Goal: Task Accomplishment & Management: Manage account settings

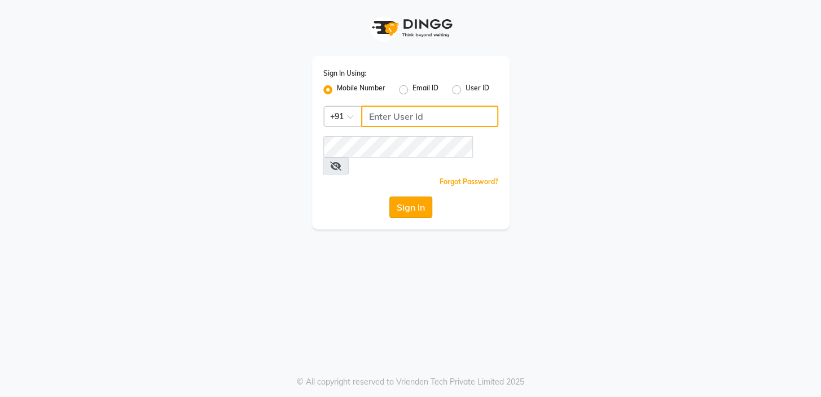
type input "7826887778"
click at [413, 196] on button "Sign In" at bounding box center [411, 206] width 43 height 21
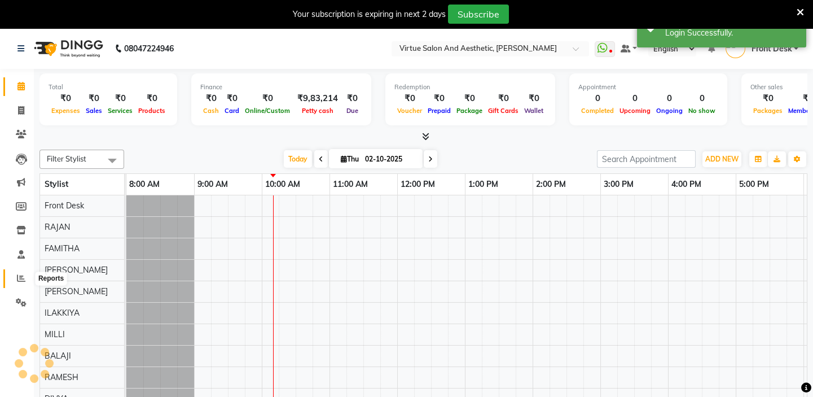
click at [20, 275] on icon at bounding box center [21, 278] width 8 height 8
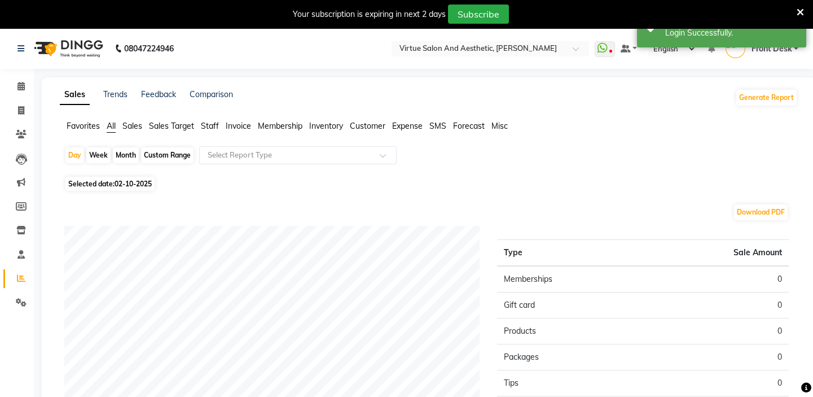
click at [133, 182] on span "02-10-2025" at bounding box center [133, 184] width 37 height 8
select select "10"
select select "2025"
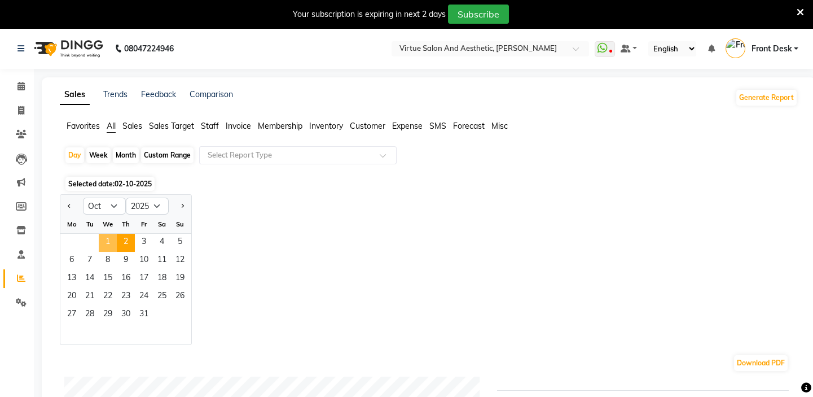
click at [113, 241] on span "1" at bounding box center [108, 243] width 18 height 18
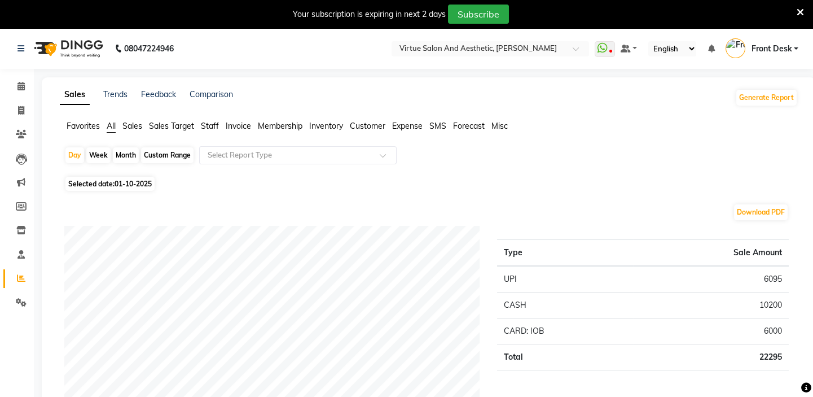
click at [213, 121] on span "Staff" at bounding box center [210, 126] width 18 height 10
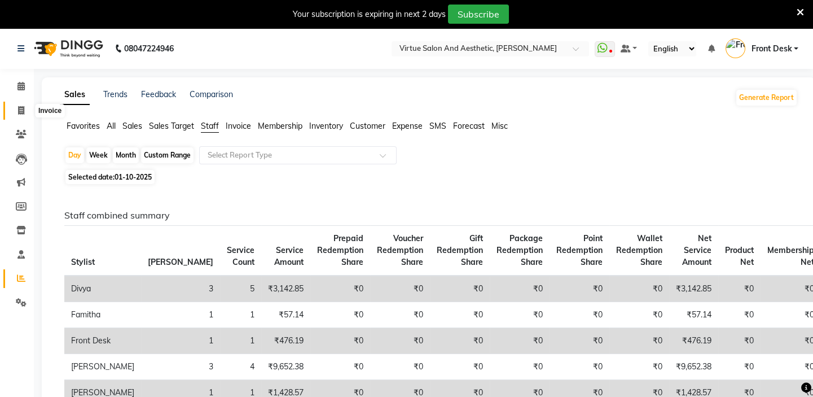
click at [21, 111] on icon at bounding box center [21, 110] width 6 height 8
select select "service"
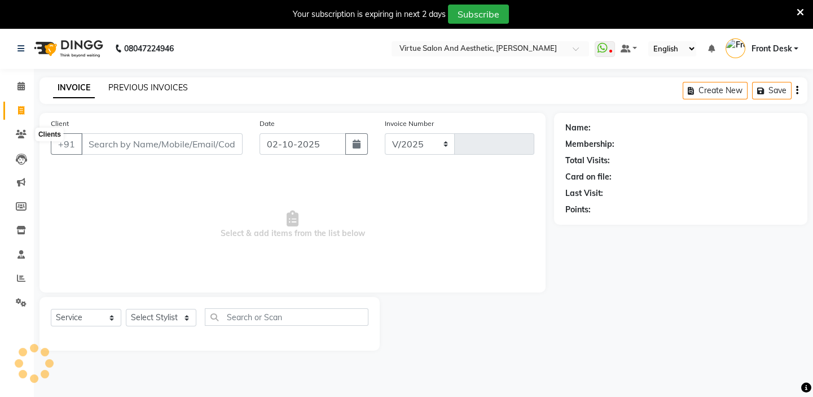
select select "7053"
type input "1444"
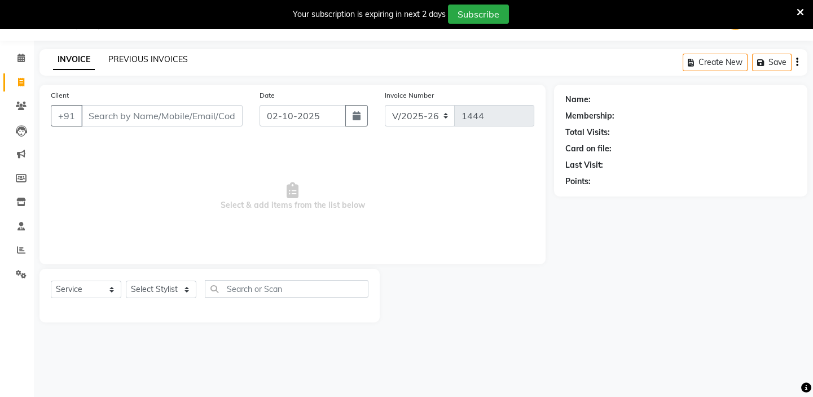
click at [145, 55] on link "PREVIOUS INVOICES" at bounding box center [148, 59] width 80 height 10
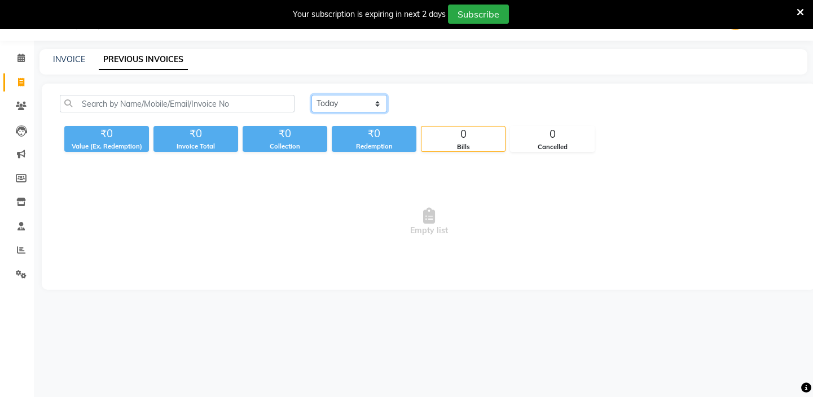
click at [346, 106] on select "[DATE] [DATE] Custom Range" at bounding box center [350, 103] width 76 height 17
select select "[DATE]"
click at [312, 95] on select "[DATE] [DATE] Custom Range" at bounding box center [350, 103] width 76 height 17
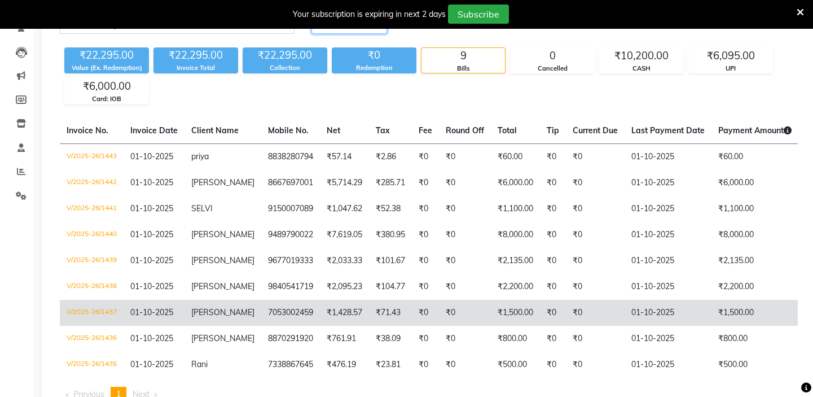
scroll to position [130, 0]
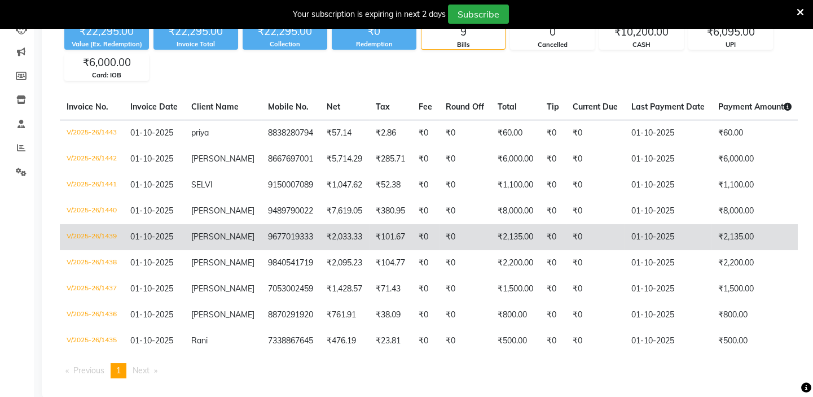
click at [91, 235] on td "V/2025-26/1439" at bounding box center [92, 237] width 64 height 26
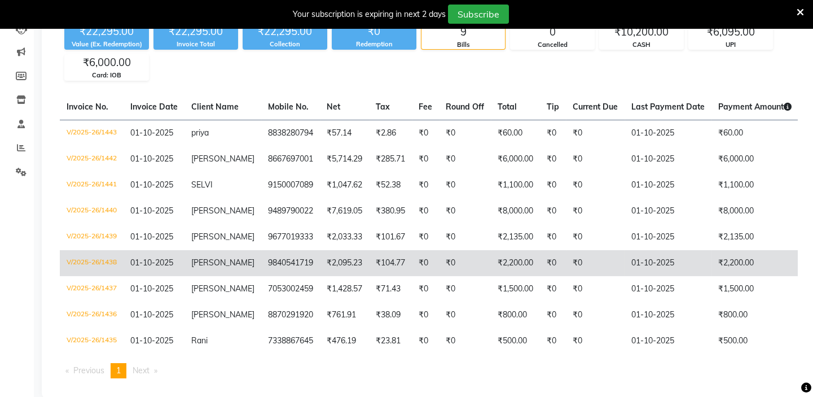
click at [103, 261] on td "V/2025-26/1438" at bounding box center [92, 263] width 64 height 26
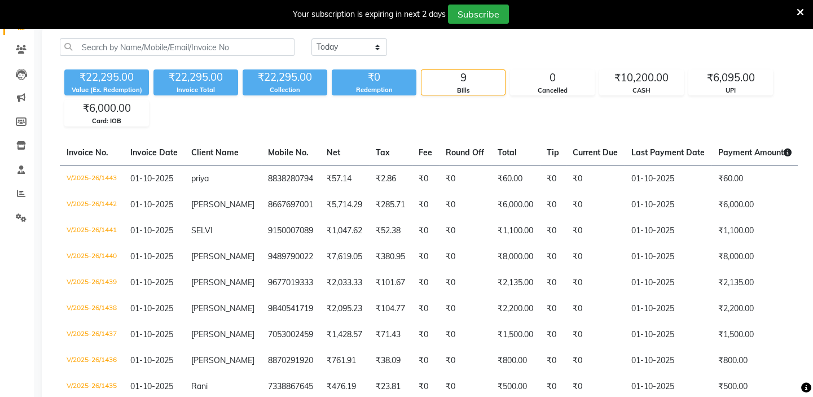
scroll to position [0, 0]
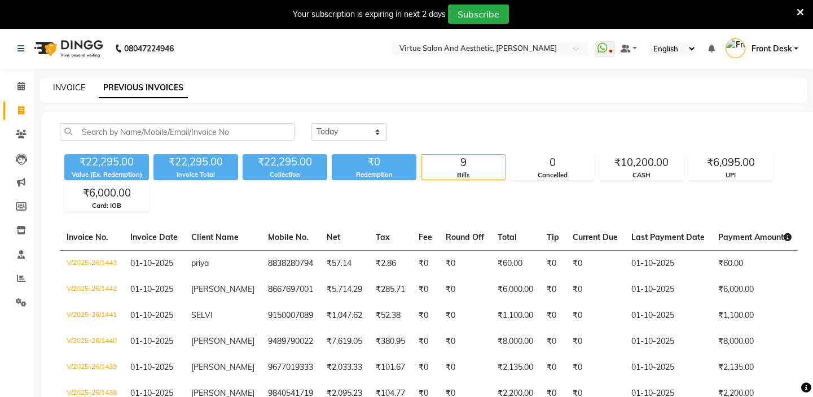
click at [67, 86] on link "INVOICE" at bounding box center [69, 87] width 32 height 10
select select "7053"
select select "service"
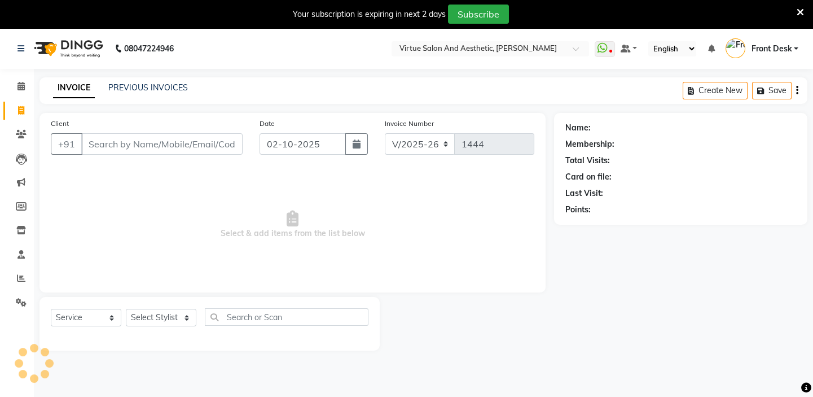
scroll to position [28, 0]
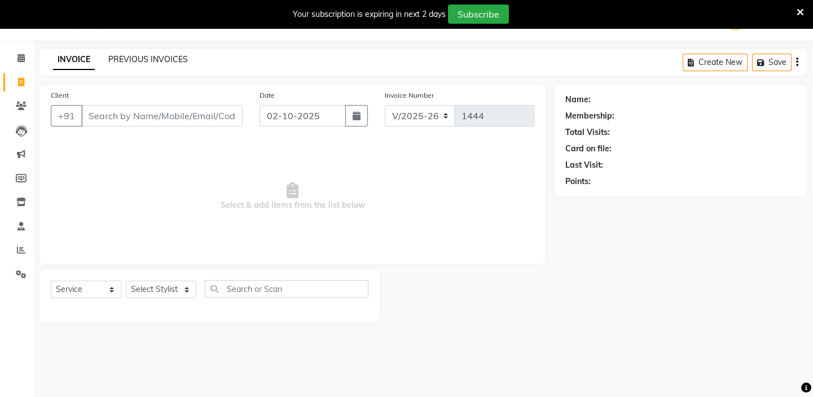
click at [132, 59] on link "PREVIOUS INVOICES" at bounding box center [148, 59] width 80 height 10
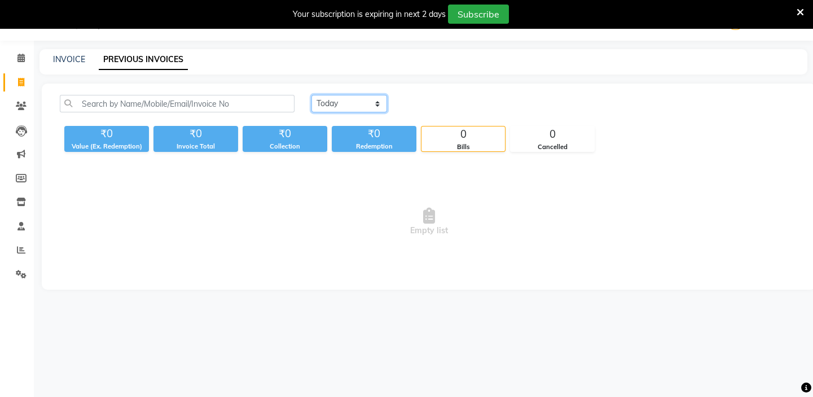
click at [380, 100] on select "[DATE] [DATE] Custom Range" at bounding box center [350, 103] width 76 height 17
select select "[DATE]"
click at [312, 95] on select "[DATE] [DATE] Custom Range" at bounding box center [350, 103] width 76 height 17
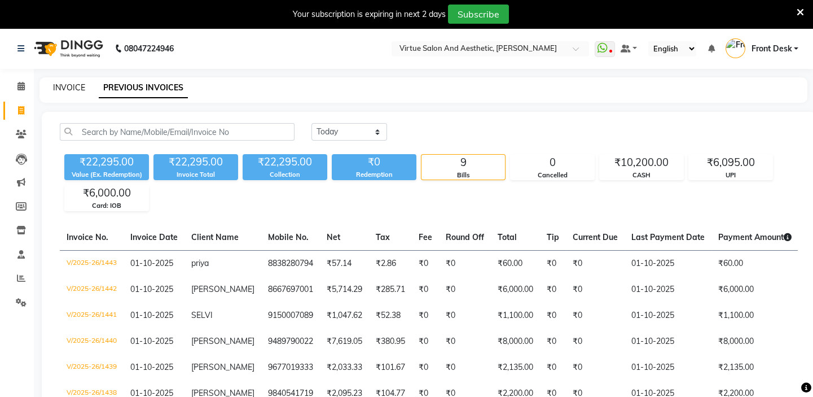
click at [68, 85] on link "INVOICE" at bounding box center [69, 87] width 32 height 10
select select "7053"
select select "service"
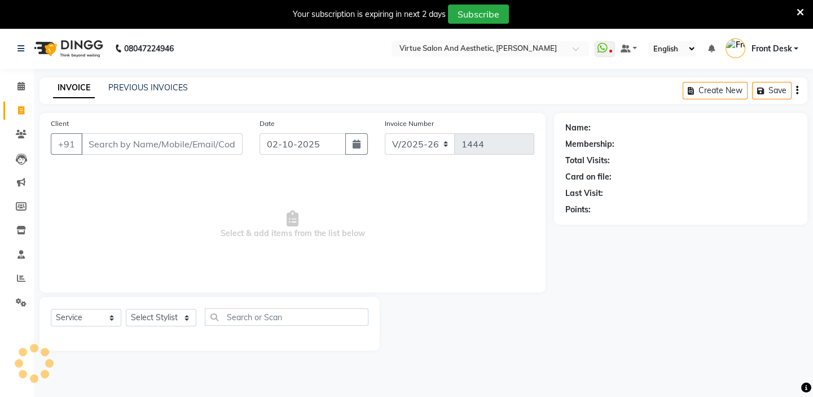
scroll to position [28, 0]
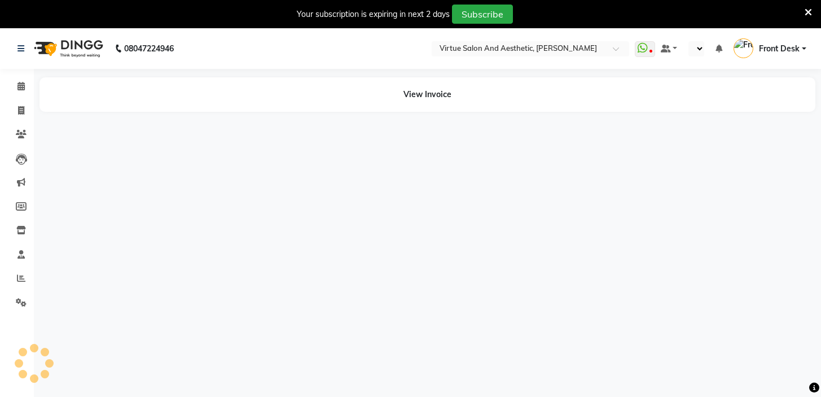
select select "en"
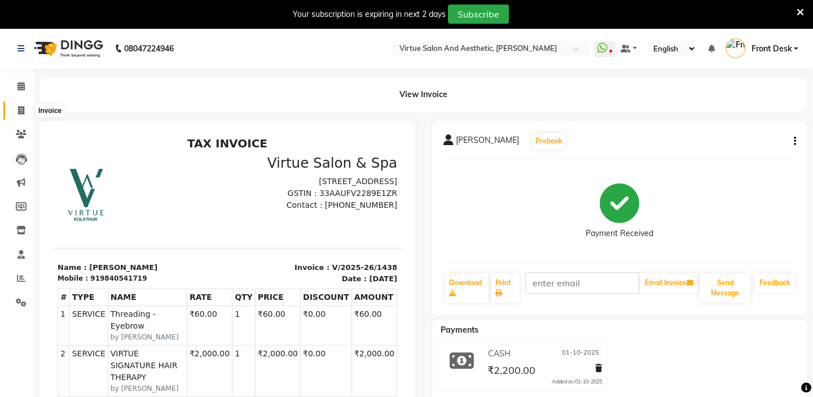
click at [20, 108] on icon at bounding box center [21, 110] width 6 height 8
select select "service"
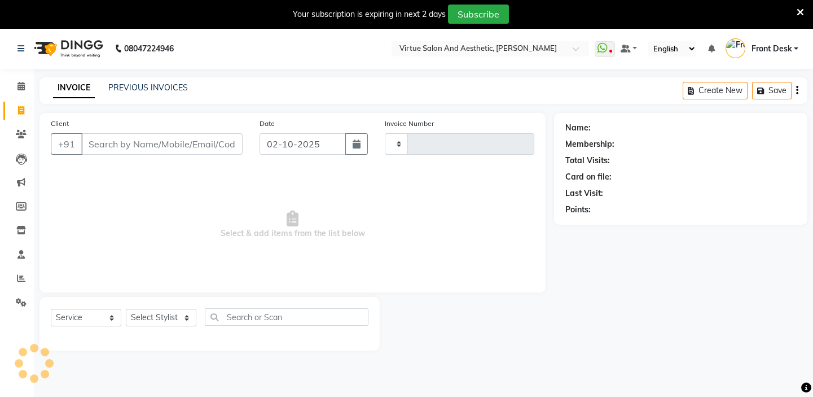
type input "1444"
select select "7053"
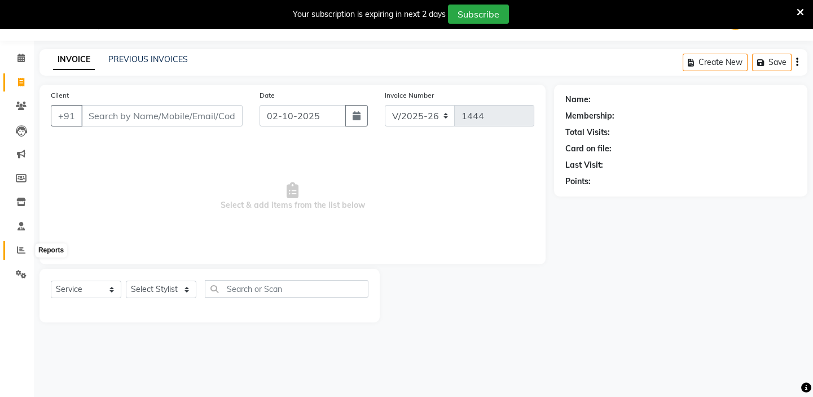
click at [25, 244] on span at bounding box center [21, 250] width 20 height 13
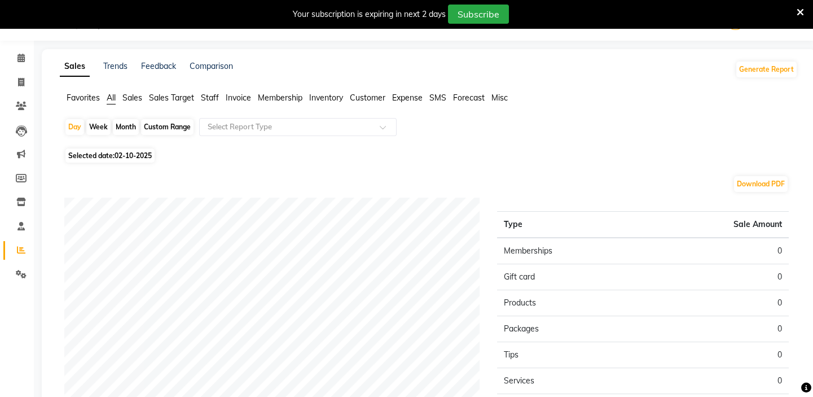
click at [117, 154] on span "02-10-2025" at bounding box center [133, 155] width 37 height 8
select select "10"
select select "2025"
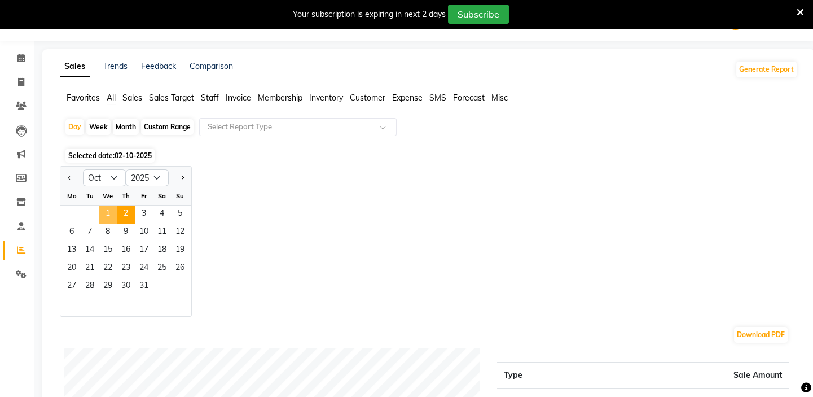
click at [107, 213] on span "1" at bounding box center [108, 214] width 18 height 18
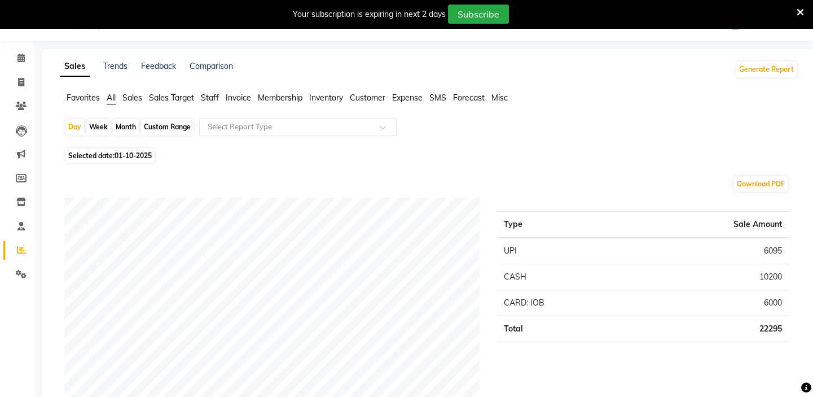
click at [210, 97] on span "Staff" at bounding box center [210, 98] width 18 height 10
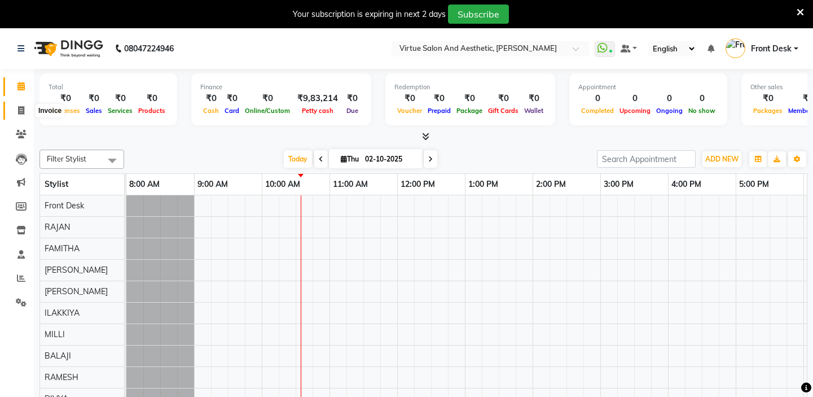
click at [19, 109] on icon at bounding box center [21, 110] width 6 height 8
select select "7053"
select select "service"
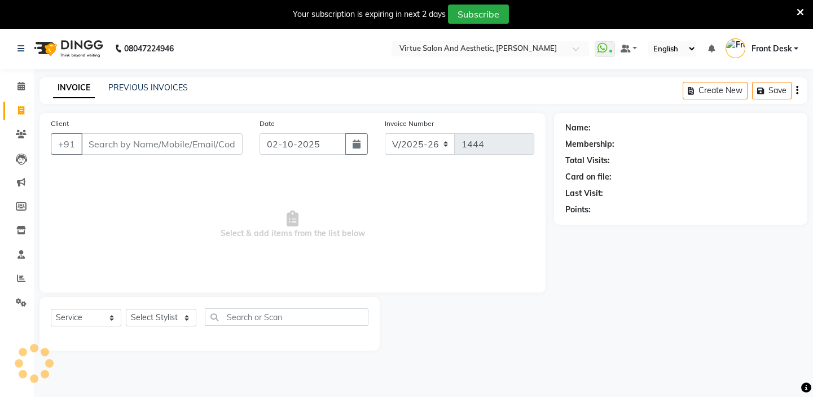
click at [109, 146] on input "Client" at bounding box center [161, 143] width 161 height 21
click at [175, 87] on link "PREVIOUS INVOICES" at bounding box center [148, 87] width 80 height 10
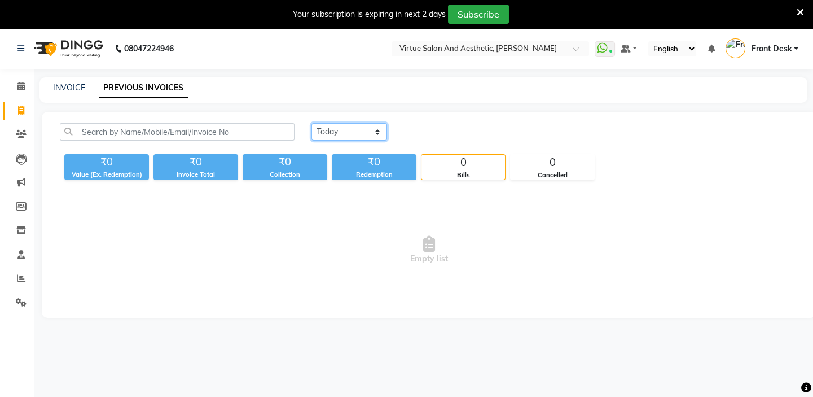
drag, startPoint x: 349, startPoint y: 131, endPoint x: 350, endPoint y: 138, distance: 7.4
click at [349, 132] on select "[DATE] [DATE] Custom Range" at bounding box center [350, 131] width 76 height 17
select select "[DATE]"
click at [312, 123] on select "[DATE] [DATE] Custom Range" at bounding box center [350, 131] width 76 height 17
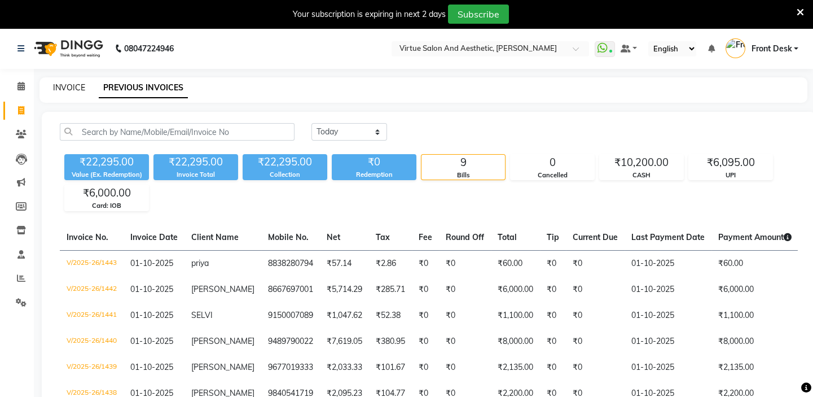
click at [79, 84] on link "INVOICE" at bounding box center [69, 87] width 32 height 10
select select "service"
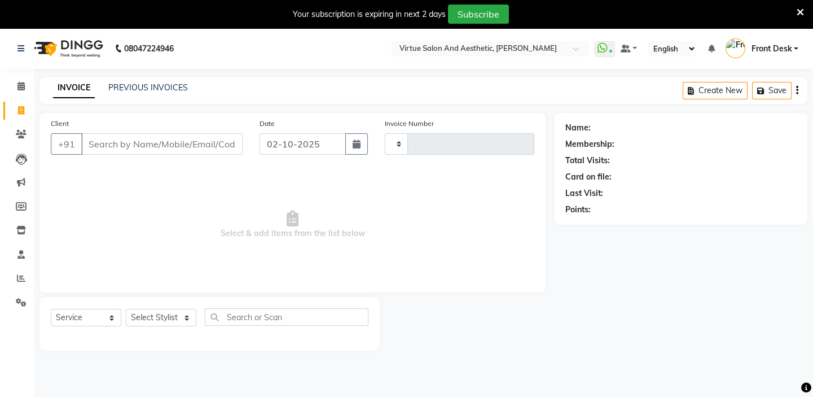
scroll to position [28, 0]
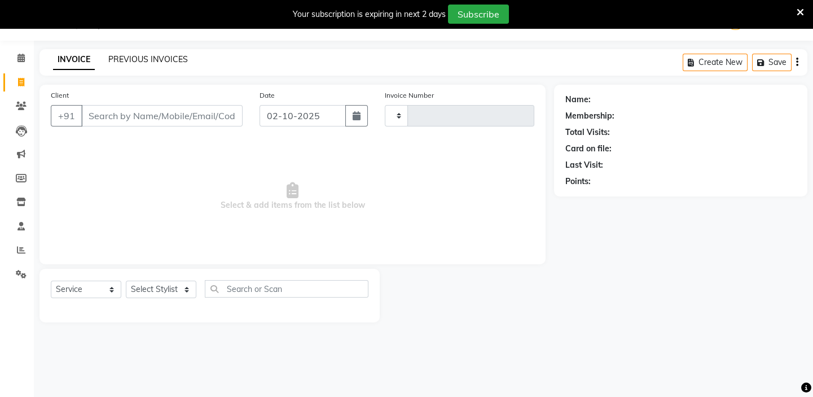
drag, startPoint x: 167, startPoint y: 58, endPoint x: 489, endPoint y: 25, distance: 324.1
click at [169, 58] on link "PREVIOUS INVOICES" at bounding box center [148, 59] width 80 height 10
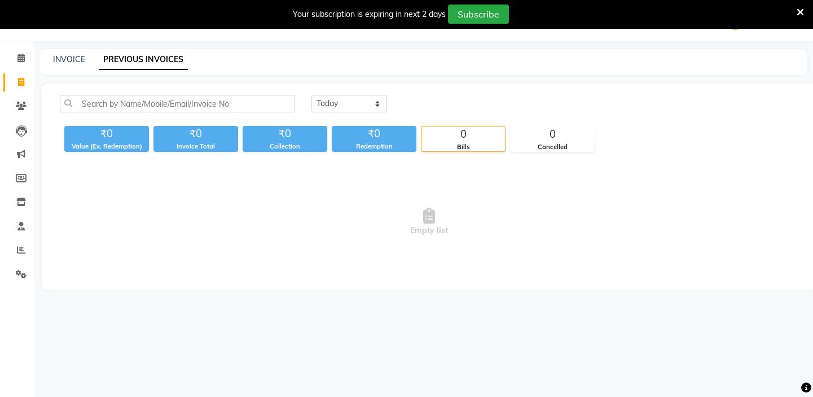
click at [800, 11] on icon at bounding box center [800, 12] width 7 height 10
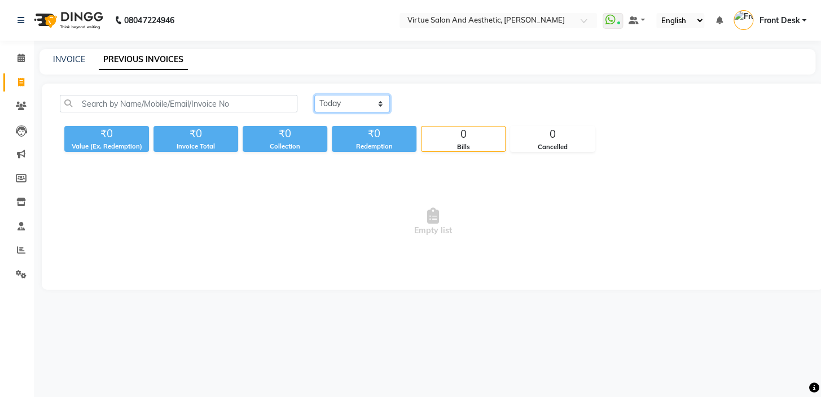
click at [370, 103] on select "[DATE] [DATE] Custom Range" at bounding box center [352, 103] width 76 height 17
select select "[DATE]"
click at [314, 95] on select "[DATE] [DATE] Custom Range" at bounding box center [352, 103] width 76 height 17
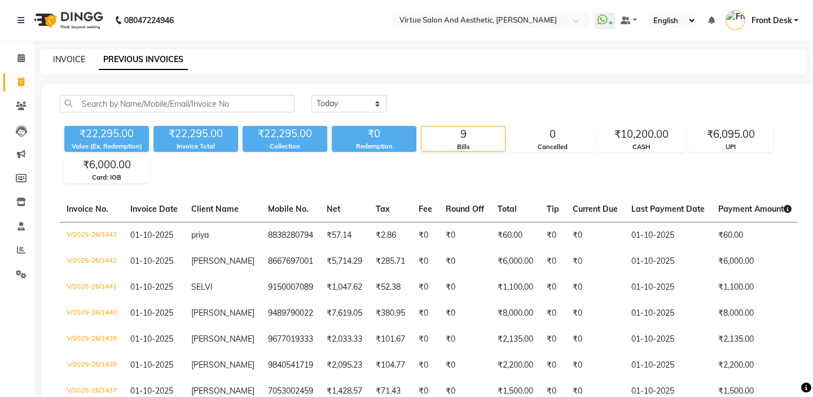
click at [73, 60] on link "INVOICE" at bounding box center [69, 59] width 32 height 10
select select "service"
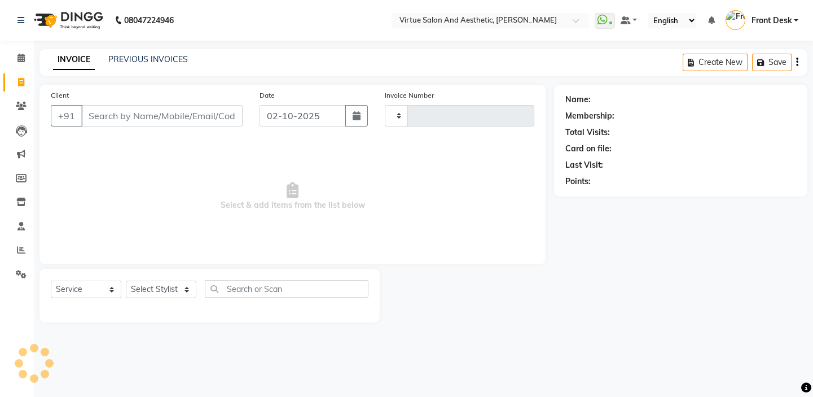
type input "1444"
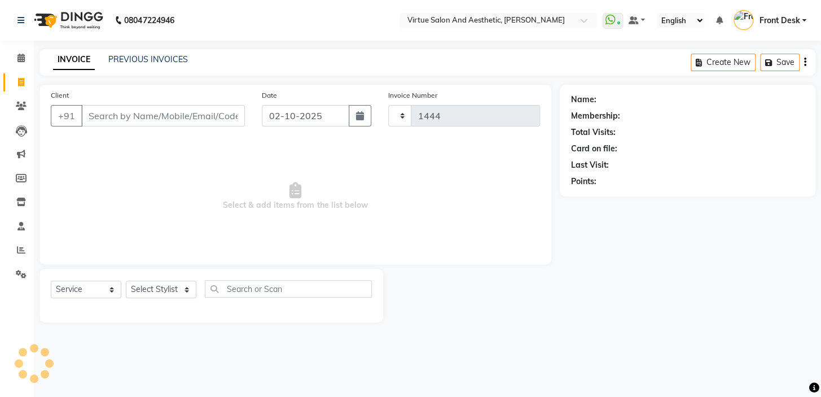
select select "7053"
click at [124, 116] on input "Client" at bounding box center [163, 115] width 164 height 21
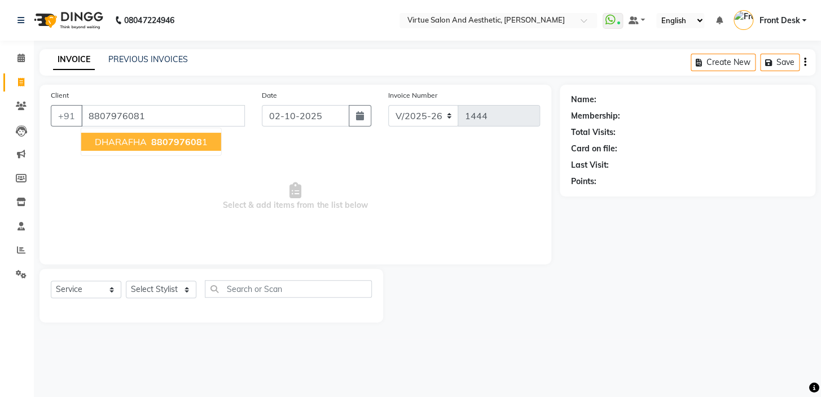
type input "8807976081"
click at [132, 146] on span "DHARAFHA" at bounding box center [121, 141] width 52 height 11
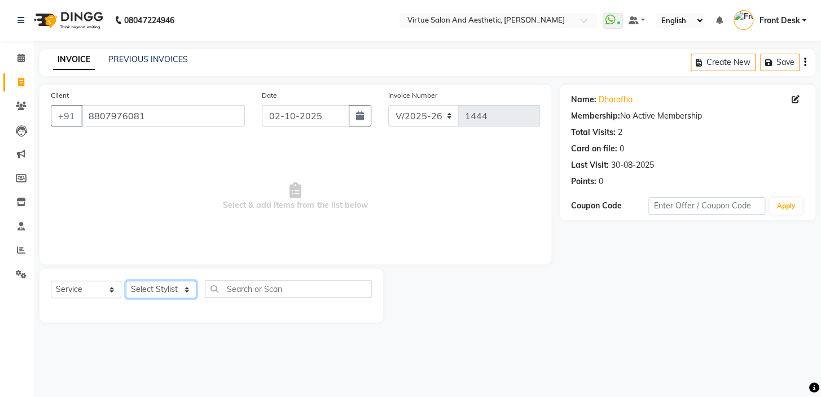
click at [167, 294] on select "Select Stylist BALAJI DIVYA FAMITHA Front Desk ILAKKIYA [PERSON_NAME] [PERSON_N…" at bounding box center [161, 289] width 71 height 17
select select "62507"
click at [126, 281] on select "Select Stylist BALAJI DIVYA FAMITHA Front Desk ILAKKIYA [PERSON_NAME] [PERSON_N…" at bounding box center [161, 289] width 71 height 17
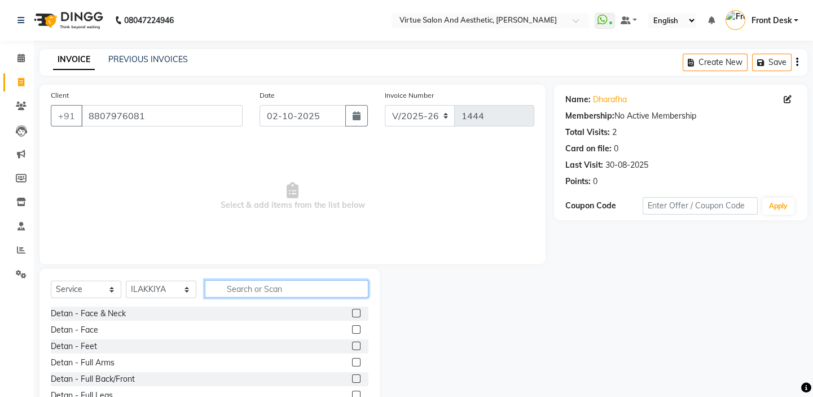
click at [257, 285] on input "text" at bounding box center [287, 288] width 164 height 17
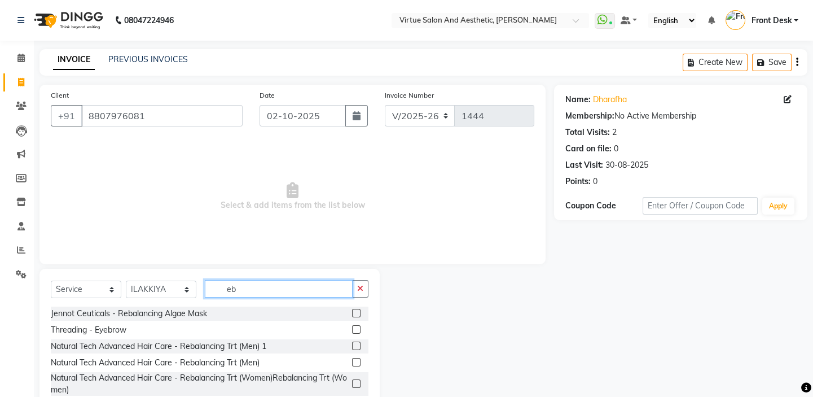
type input "eb"
drag, startPoint x: 358, startPoint y: 329, endPoint x: 354, endPoint y: 291, distance: 38.6
click at [357, 328] on label at bounding box center [356, 329] width 8 height 8
click at [357, 328] on input "checkbox" at bounding box center [355, 329] width 7 height 7
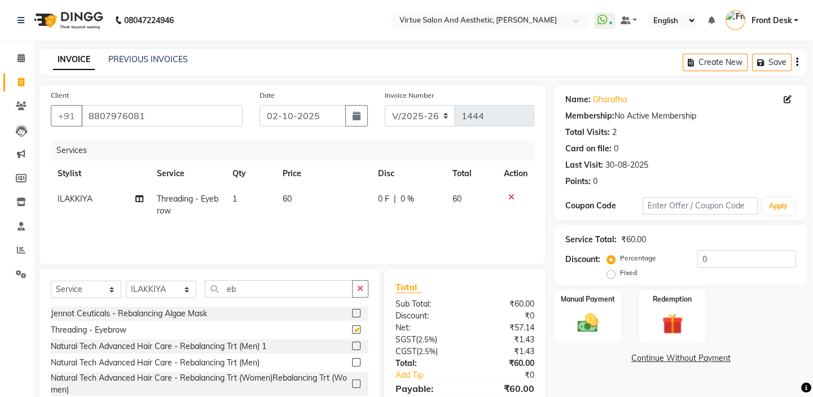
checkbox input "false"
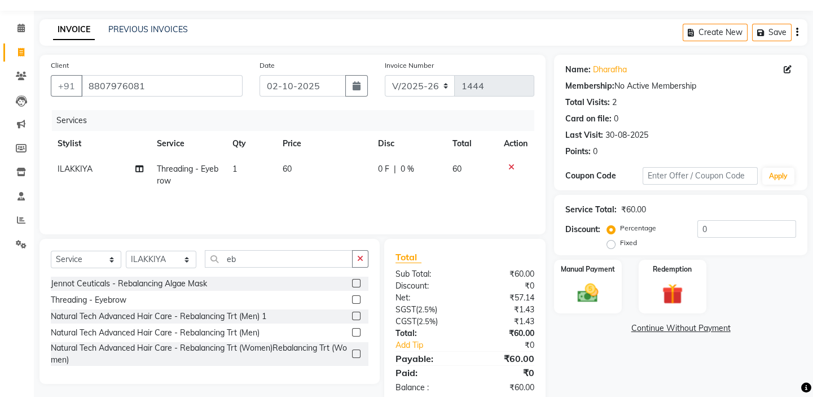
scroll to position [55, 0]
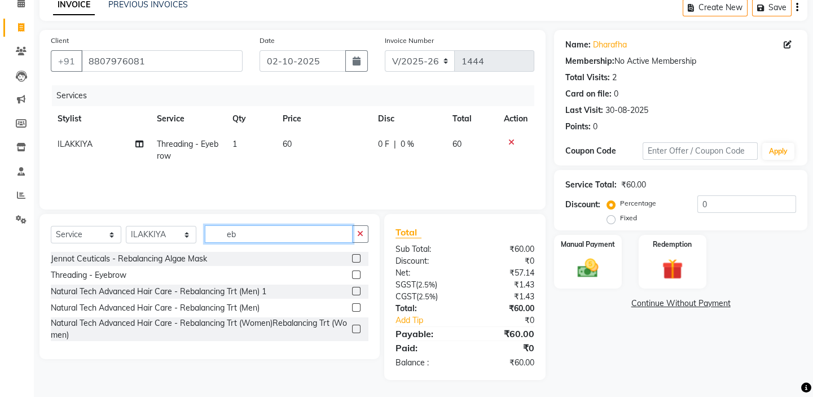
click at [282, 233] on input "eb" at bounding box center [279, 233] width 148 height 17
type input "e"
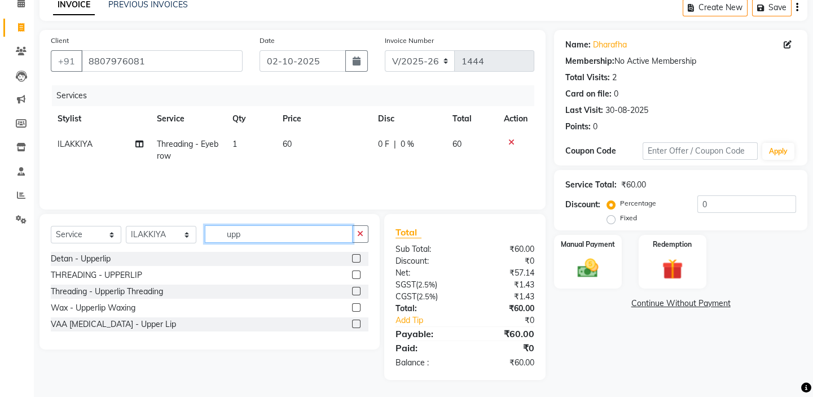
type input "upp"
drag, startPoint x: 356, startPoint y: 275, endPoint x: 339, endPoint y: 248, distance: 32.4
click at [356, 274] on label at bounding box center [356, 274] width 8 height 8
click at [356, 274] on input "checkbox" at bounding box center [355, 275] width 7 height 7
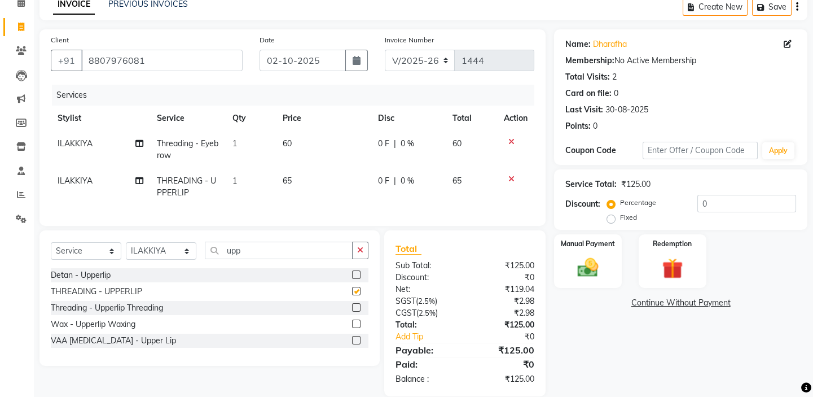
checkbox input "false"
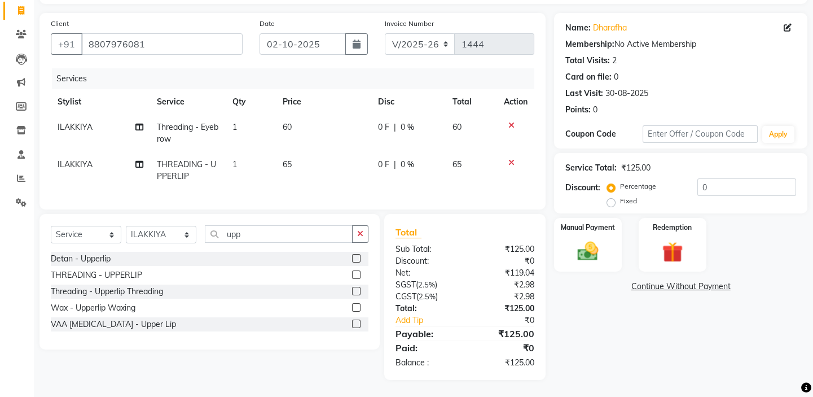
scroll to position [80, 0]
click at [327, 162] on td "65" at bounding box center [324, 170] width 96 height 37
select select "62507"
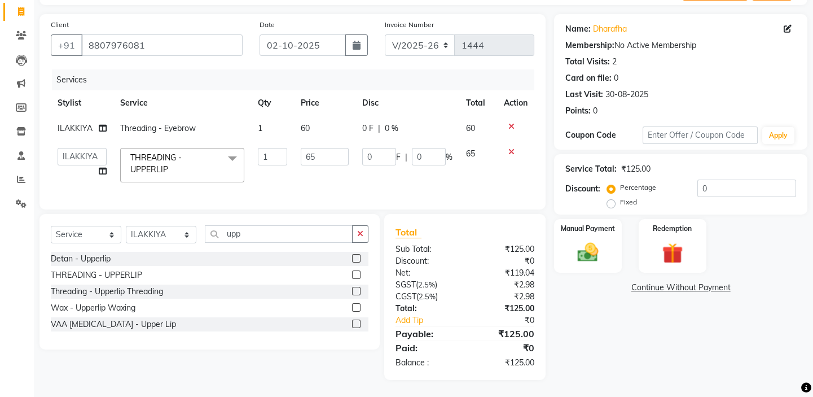
scroll to position [78, 0]
drag, startPoint x: 325, startPoint y: 155, endPoint x: 302, endPoint y: 151, distance: 22.8
click at [302, 151] on input "65" at bounding box center [325, 156] width 48 height 17
type input "42"
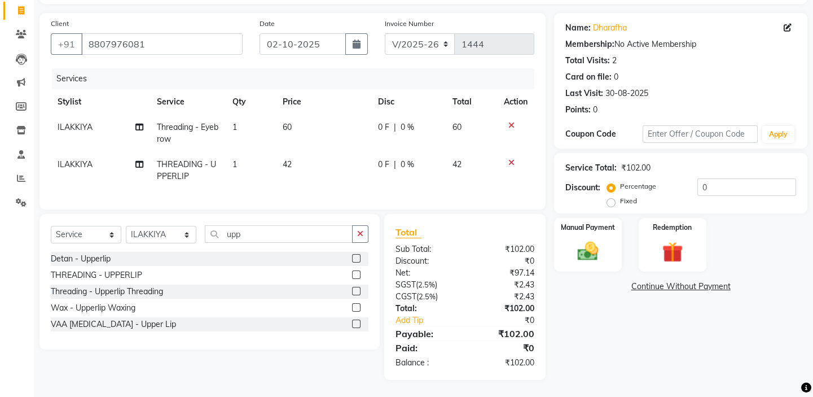
click at [327, 115] on td "60" at bounding box center [324, 133] width 96 height 37
select select "62507"
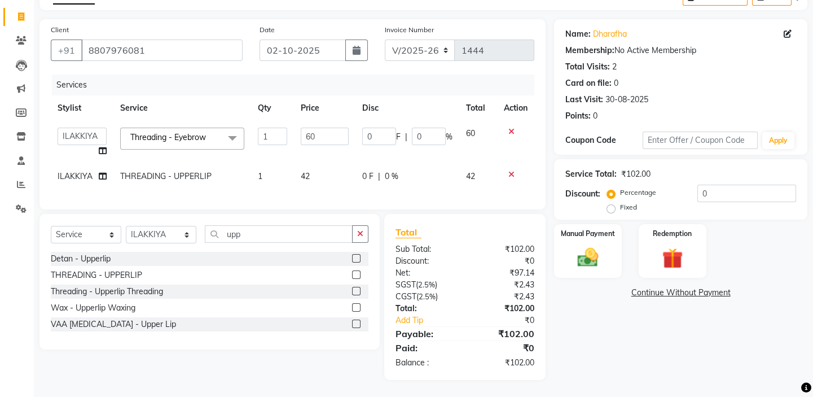
scroll to position [73, 0]
click at [333, 128] on input "60" at bounding box center [325, 136] width 48 height 17
drag, startPoint x: 333, startPoint y: 128, endPoint x: 311, endPoint y: 131, distance: 22.2
click at [310, 130] on input "60" at bounding box center [325, 136] width 48 height 17
type input "63"
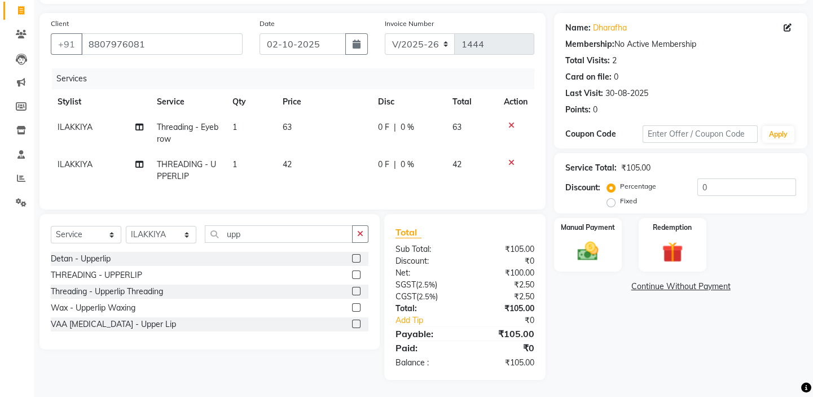
click at [510, 226] on div "Total Sub Total: ₹105.00 Discount: ₹0 Net: ₹100.00 SGST ( 2.5% ) ₹2.50 CGST ( 2…" at bounding box center [464, 297] width 161 height 166
click at [603, 264] on div "Manual Payment" at bounding box center [588, 245] width 70 height 56
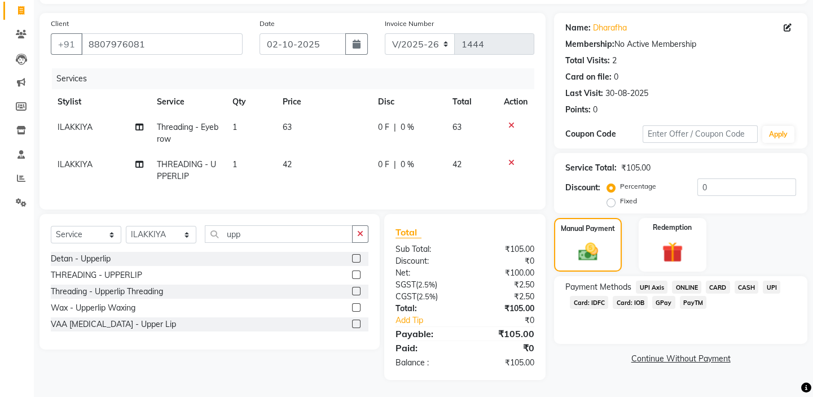
click at [771, 285] on span "UPI" at bounding box center [771, 287] width 17 height 13
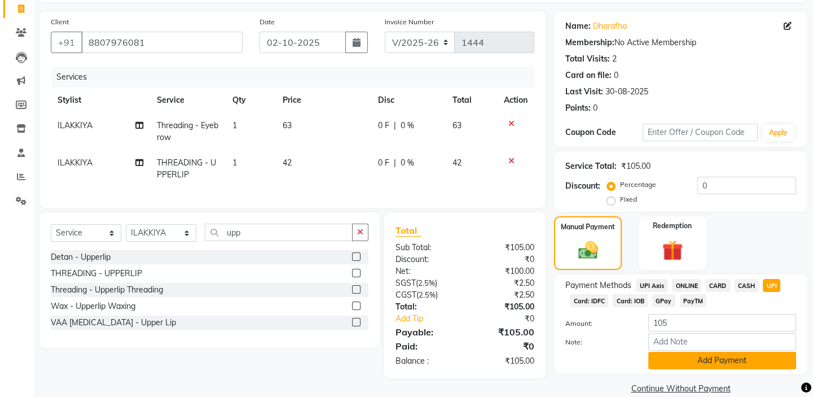
click at [699, 360] on button "Add Payment" at bounding box center [723, 360] width 148 height 17
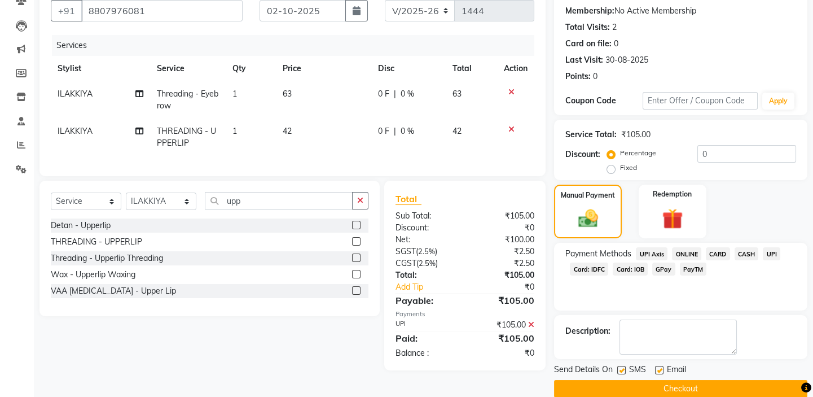
scroll to position [122, 0]
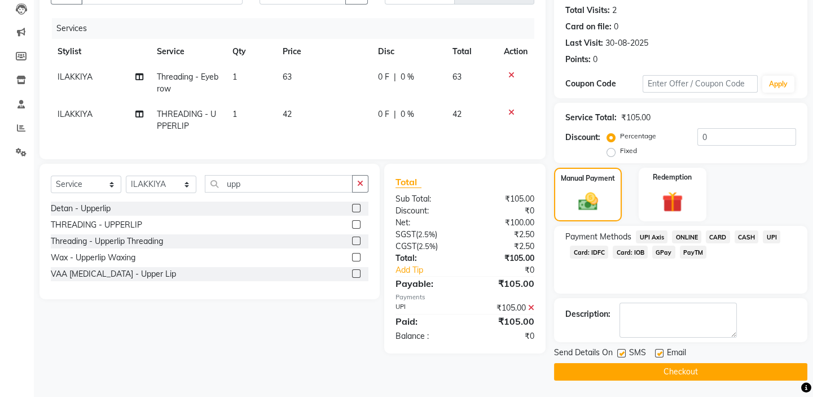
click at [672, 373] on button "Checkout" at bounding box center [680, 371] width 253 height 17
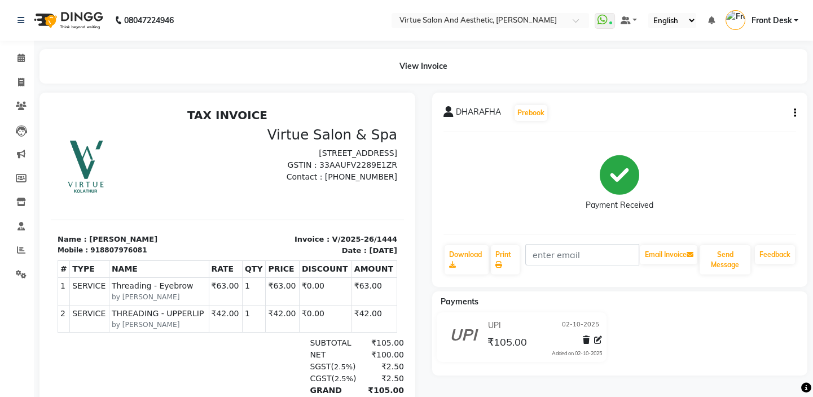
click at [575, 128] on div "DHARAFHA Prebook Payment Received Download Print Email Invoice Send Message Fee…" at bounding box center [620, 190] width 376 height 194
click at [7, 86] on link "Invoice" at bounding box center [16, 82] width 27 height 19
select select "7053"
select select "service"
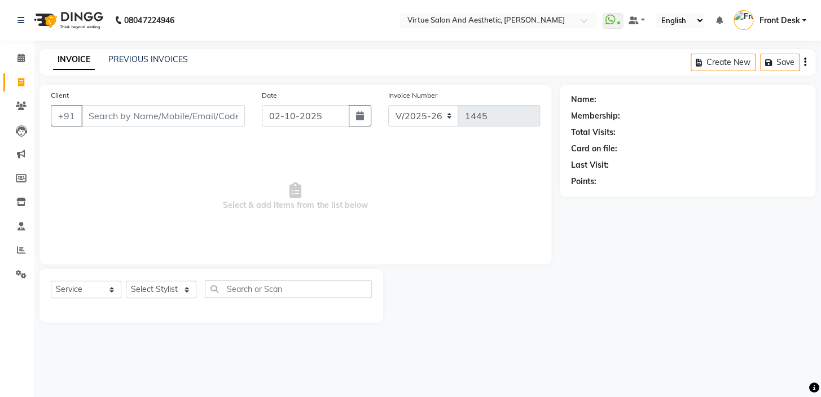
click at [113, 119] on input "Client" at bounding box center [163, 115] width 164 height 21
type input "9840585226"
click at [153, 119] on input "9840585226" at bounding box center [134, 115] width 106 height 21
drag, startPoint x: 153, startPoint y: 119, endPoint x: 85, endPoint y: 119, distance: 68.3
click at [85, 119] on input "9840585226" at bounding box center [134, 115] width 106 height 21
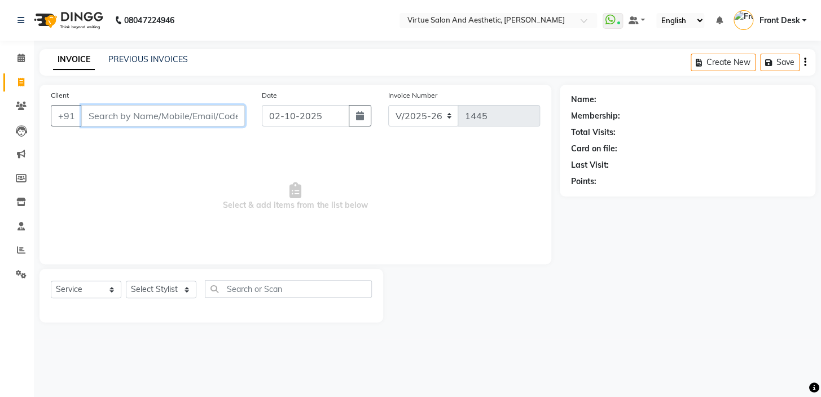
click at [168, 115] on input "Client" at bounding box center [163, 115] width 164 height 21
paste input "6383206932"
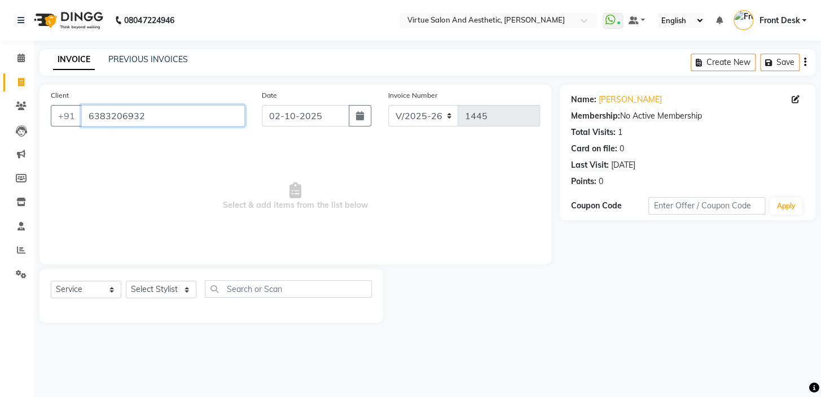
drag, startPoint x: 158, startPoint y: 119, endPoint x: 264, endPoint y: 10, distance: 151.7
click at [169, 112] on input "6383206932" at bounding box center [163, 115] width 164 height 21
drag, startPoint x: 148, startPoint y: 117, endPoint x: 94, endPoint y: 119, distance: 54.8
click at [93, 119] on input "6383206932" at bounding box center [163, 115] width 164 height 21
type input "6"
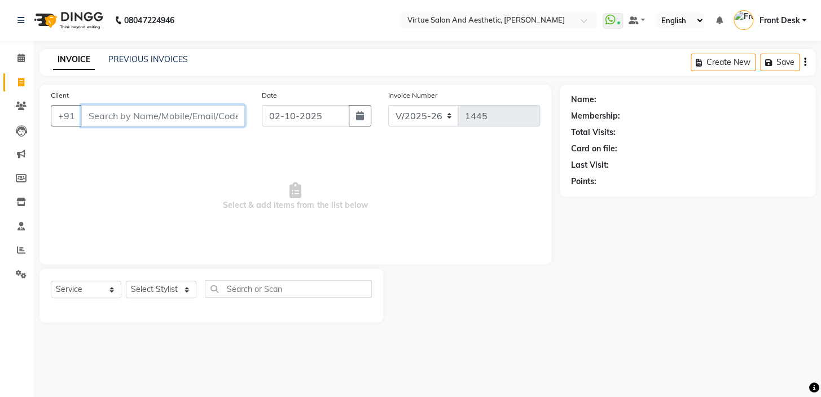
paste input "6383206932"
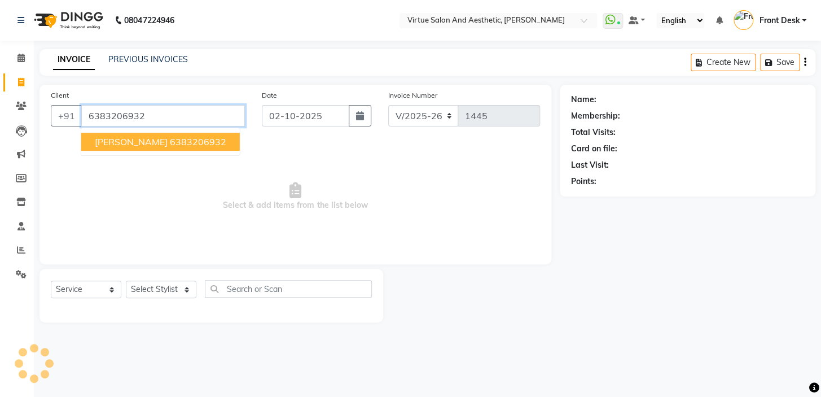
type input "6383206932"
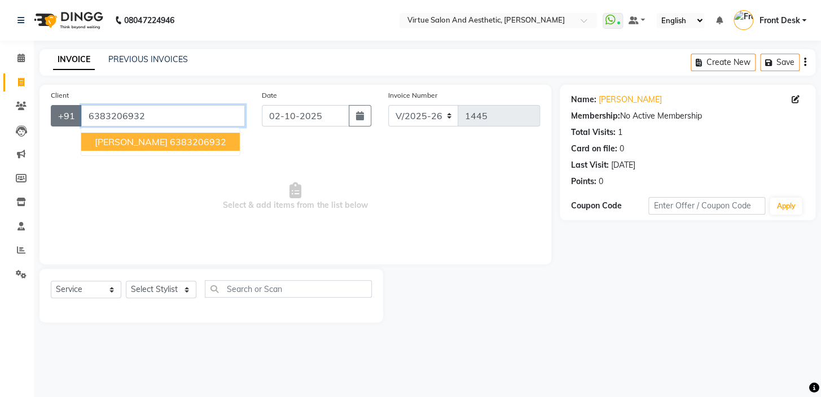
drag, startPoint x: 164, startPoint y: 116, endPoint x: 68, endPoint y: 123, distance: 96.8
click at [68, 123] on div "[PHONE_NUMBER] [PERSON_NAME] 6383206932" at bounding box center [148, 115] width 194 height 21
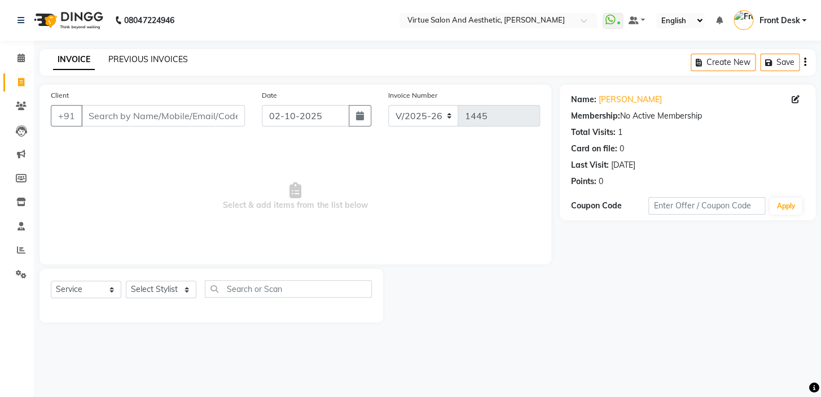
click at [135, 60] on link "PREVIOUS INVOICES" at bounding box center [148, 59] width 80 height 10
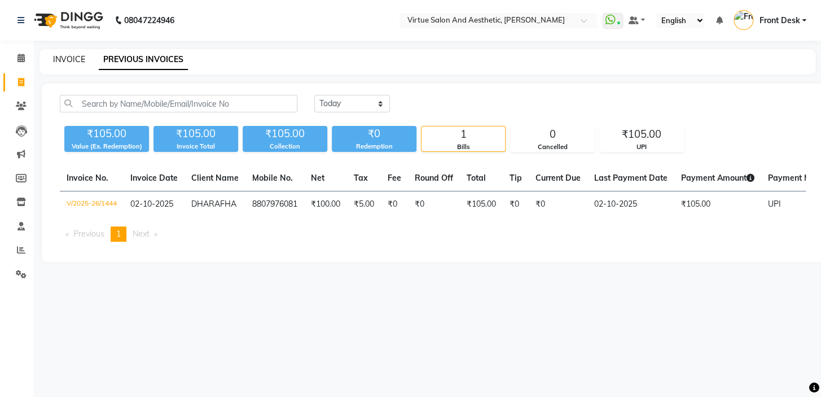
click at [80, 57] on link "INVOICE" at bounding box center [69, 59] width 32 height 10
select select "7053"
select select "service"
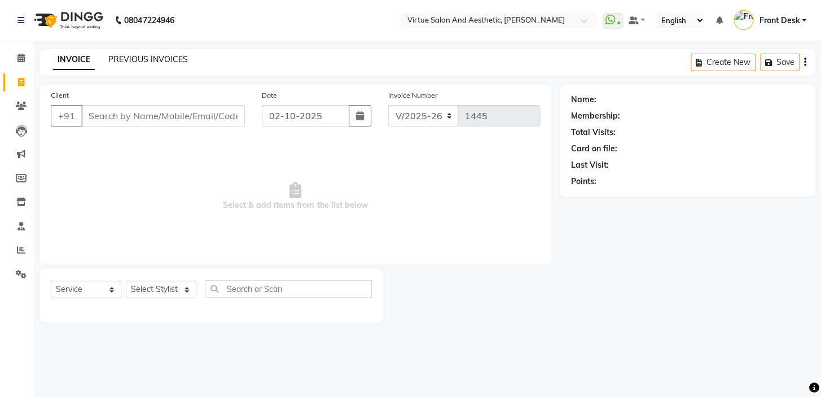
click at [156, 63] on link "PREVIOUS INVOICES" at bounding box center [148, 59] width 80 height 10
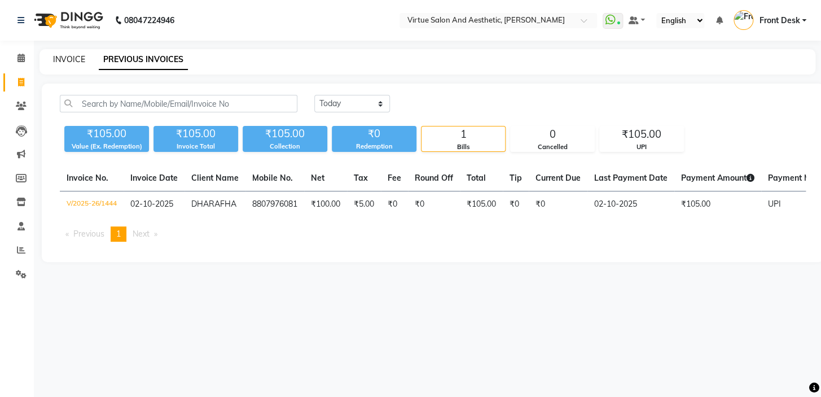
click at [71, 63] on link "INVOICE" at bounding box center [69, 59] width 32 height 10
select select "7053"
select select "service"
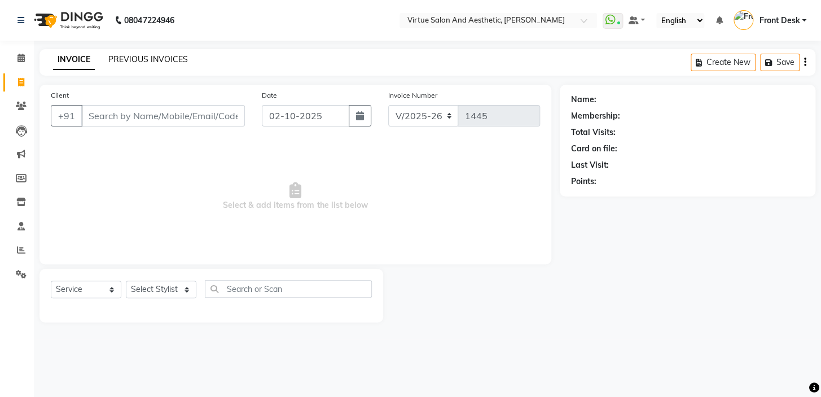
click at [141, 64] on link "PREVIOUS INVOICES" at bounding box center [148, 59] width 80 height 10
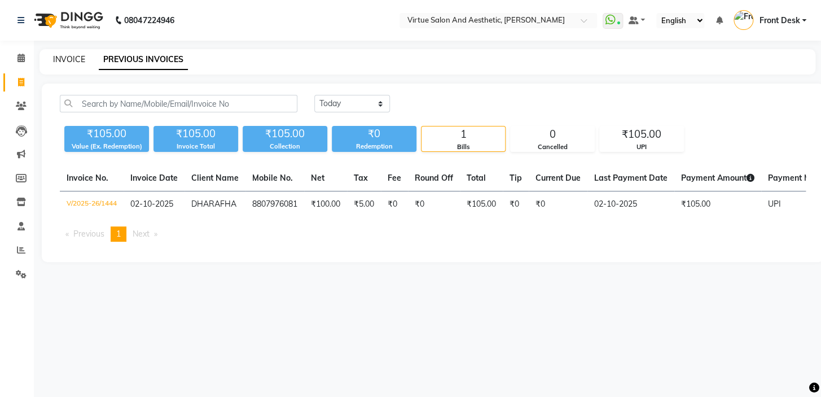
click at [74, 58] on link "INVOICE" at bounding box center [69, 59] width 32 height 10
select select "service"
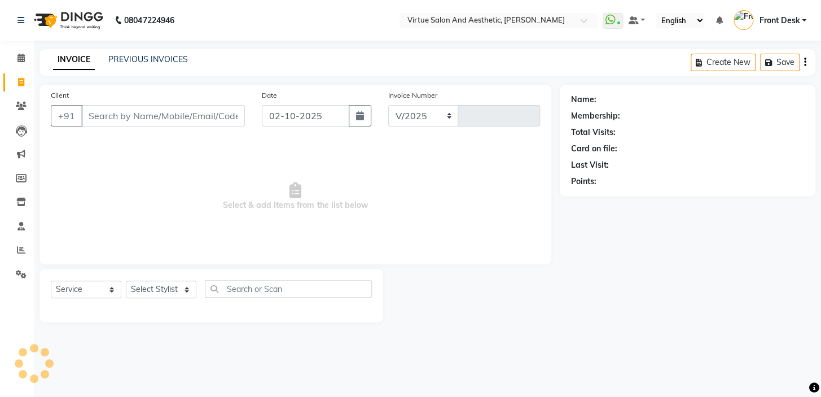
select select "7053"
type input "1445"
click at [117, 60] on link "PREVIOUS INVOICES" at bounding box center [148, 59] width 80 height 10
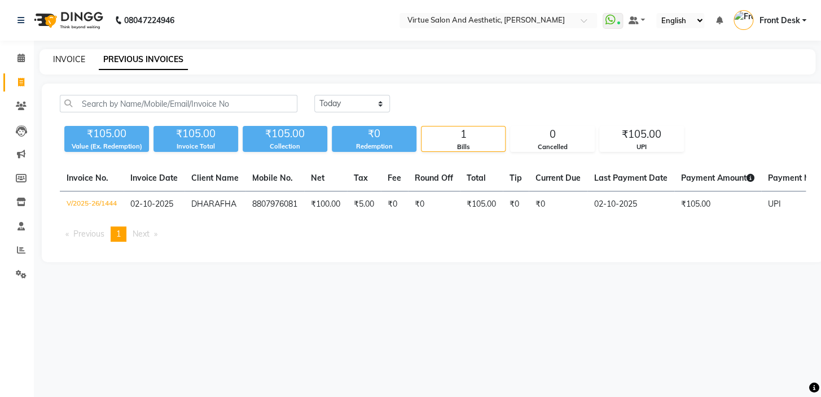
click at [72, 62] on link "INVOICE" at bounding box center [69, 59] width 32 height 10
select select "7053"
select select "service"
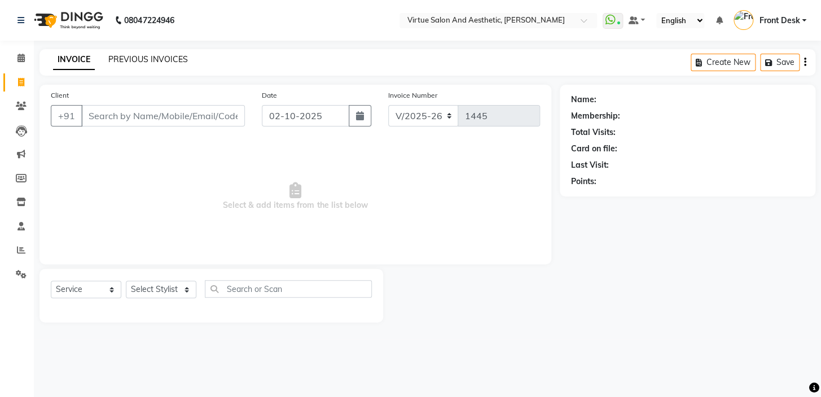
click at [149, 58] on link "PREVIOUS INVOICES" at bounding box center [148, 59] width 80 height 10
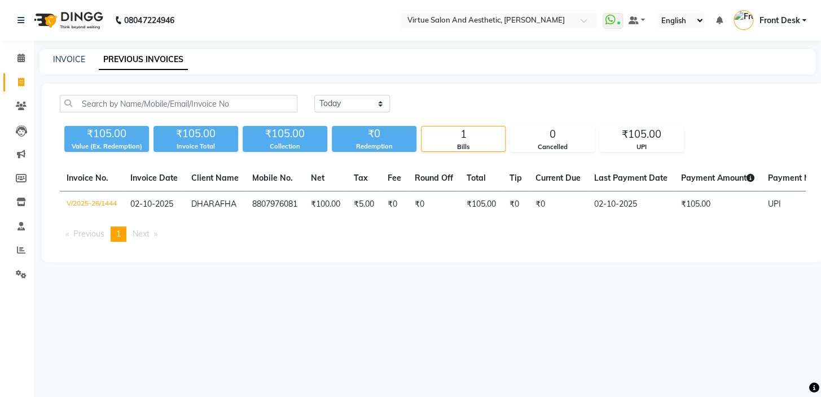
click at [559, 106] on div "[DATE] [DATE] Custom Range" at bounding box center [560, 103] width 492 height 17
click at [590, 262] on div "[DATE] [DATE] Custom Range ₹105.00 Value (Ex. Redemption) ₹105.00 Invoice Total…" at bounding box center [433, 173] width 782 height 178
click at [59, 59] on link "INVOICE" at bounding box center [69, 59] width 32 height 10
select select "7053"
select select "service"
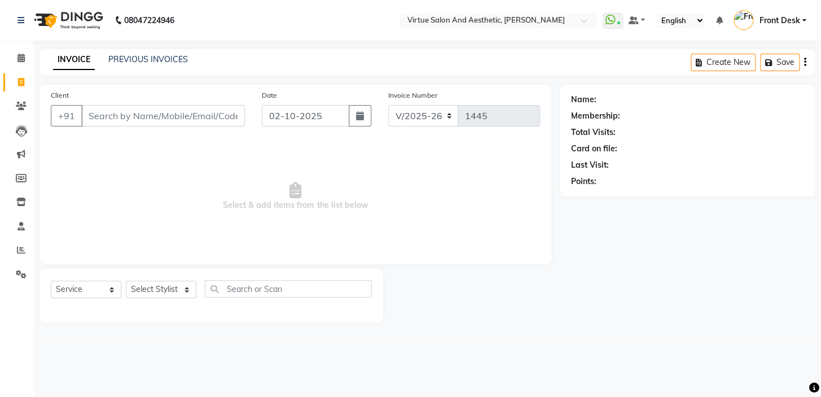
drag, startPoint x: 160, startPoint y: 108, endPoint x: 276, endPoint y: 11, distance: 151.5
click at [168, 107] on input "Client" at bounding box center [163, 115] width 164 height 21
click at [164, 121] on input "Client" at bounding box center [163, 115] width 164 height 21
paste input "6383206932"
type input "6383206932"
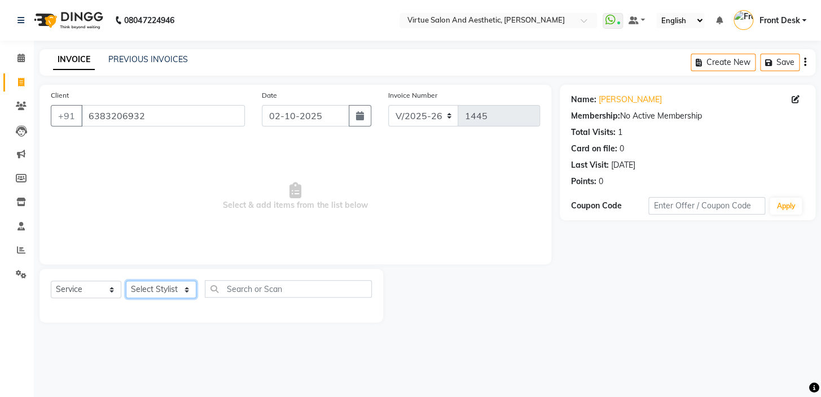
click at [155, 282] on select "Select Stylist BALAJI DIVYA FAMITHA Front Desk ILAKKIYA [PERSON_NAME] [PERSON_N…" at bounding box center [161, 289] width 71 height 17
select select "59059"
click at [126, 281] on select "Select Stylist BALAJI DIVYA FAMITHA Front Desk ILAKKIYA [PERSON_NAME] [PERSON_N…" at bounding box center [161, 289] width 71 height 17
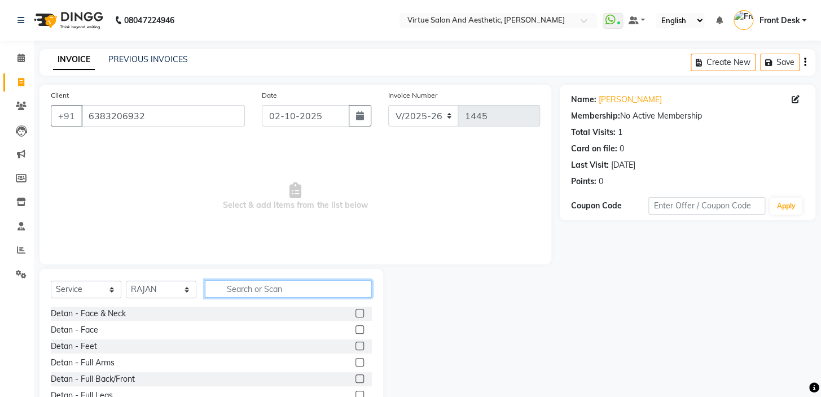
click at [232, 288] on input "text" at bounding box center [288, 288] width 167 height 17
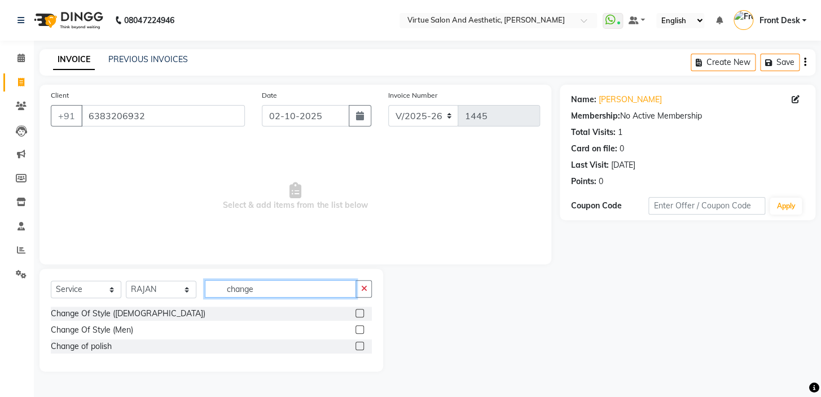
type input "change"
click at [362, 331] on label at bounding box center [360, 329] width 8 height 8
click at [362, 331] on input "checkbox" at bounding box center [359, 329] width 7 height 7
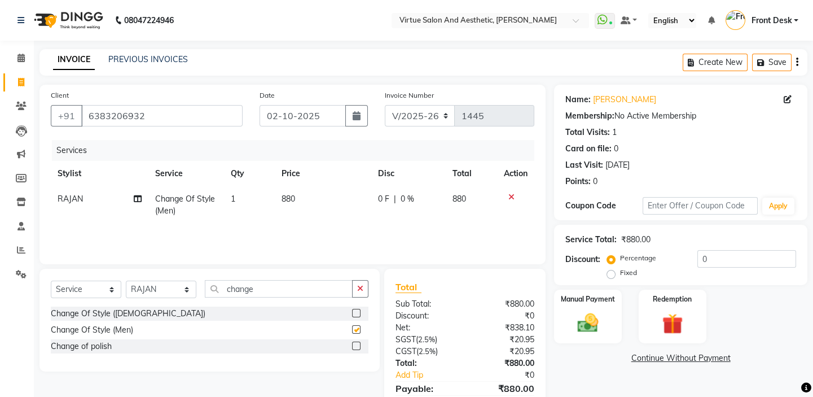
checkbox input "false"
click at [320, 204] on td "880" at bounding box center [323, 204] width 97 height 37
select select "59059"
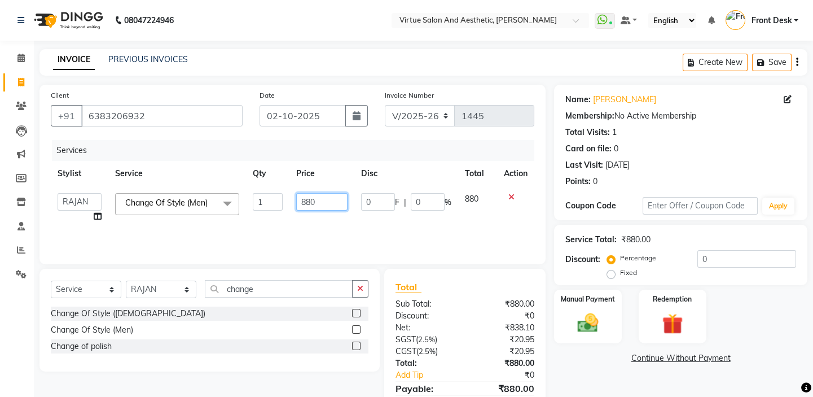
drag, startPoint x: 321, startPoint y: 203, endPoint x: 279, endPoint y: 203, distance: 41.2
click at [279, 203] on tr "BALAJI DIVYA FAMITHA Front Desk ILAKKIYA [PERSON_NAME] [PERSON_NAME] MILLI [PER…" at bounding box center [293, 207] width 484 height 43
type input "550"
drag, startPoint x: 279, startPoint y: 222, endPoint x: 285, endPoint y: 226, distance: 7.7
click at [285, 226] on div "Services Stylist Service Qty Price Disc Total Action BALAJI DIVYA FAMITHA Front…" at bounding box center [293, 196] width 484 height 113
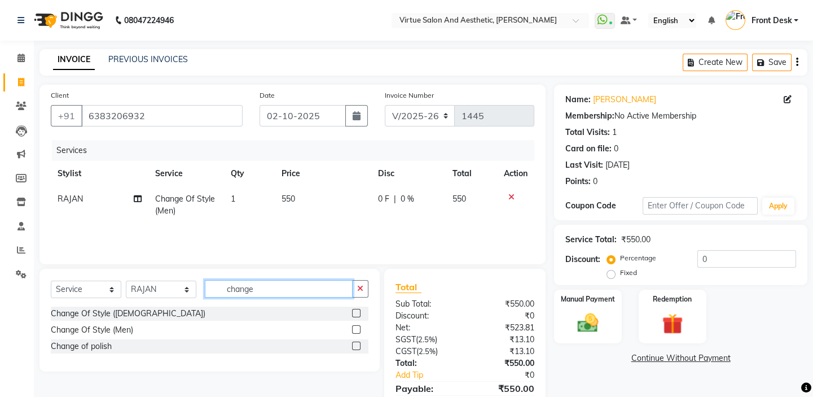
drag, startPoint x: 267, startPoint y: 286, endPoint x: 206, endPoint y: 299, distance: 62.3
click at [206, 299] on div "Select Service Product Membership Package Voucher Prepaid Gift Card Select Styl…" at bounding box center [210, 293] width 318 height 27
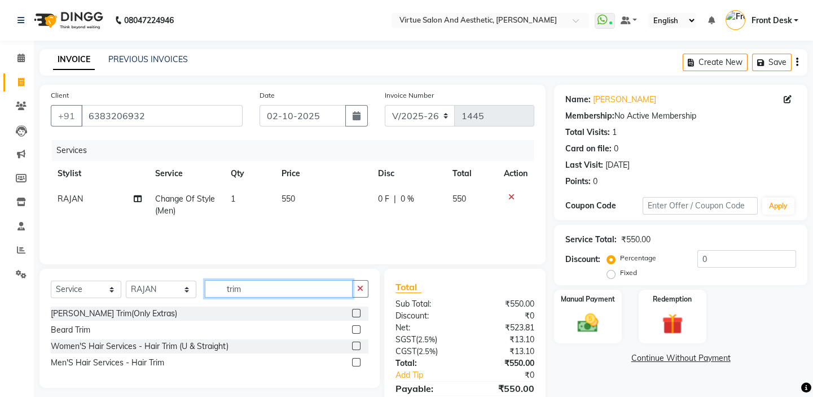
type input "trim"
click at [353, 330] on label at bounding box center [356, 329] width 8 height 8
click at [353, 330] on input "checkbox" at bounding box center [355, 329] width 7 height 7
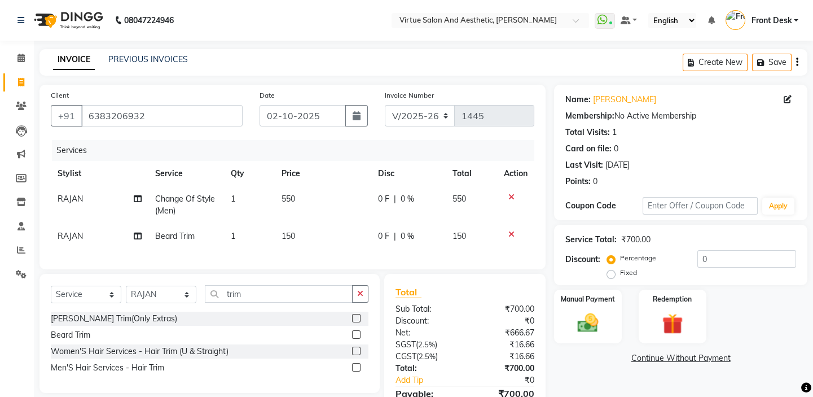
checkbox input "false"
click at [300, 251] on div "Services Stylist Service Qty Price Disc Total Action RAJAN Change Of Style (Men…" at bounding box center [293, 199] width 484 height 118
click at [313, 231] on td "150" at bounding box center [323, 236] width 97 height 25
select select "59059"
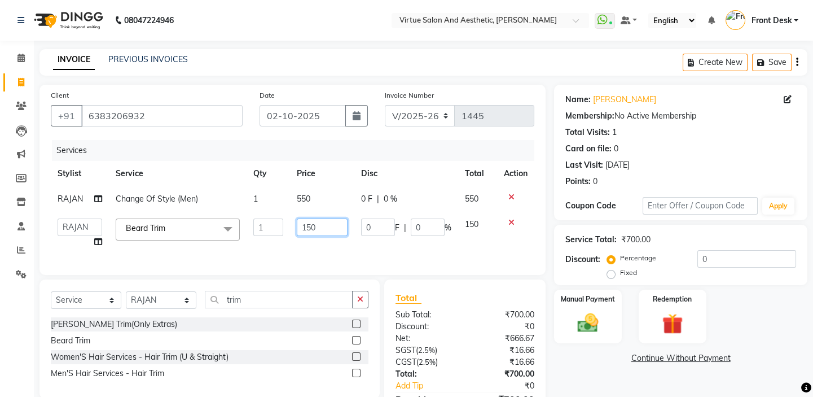
drag, startPoint x: 319, startPoint y: 233, endPoint x: 307, endPoint y: 230, distance: 12.6
click at [307, 230] on input "150" at bounding box center [322, 226] width 51 height 17
type input "160"
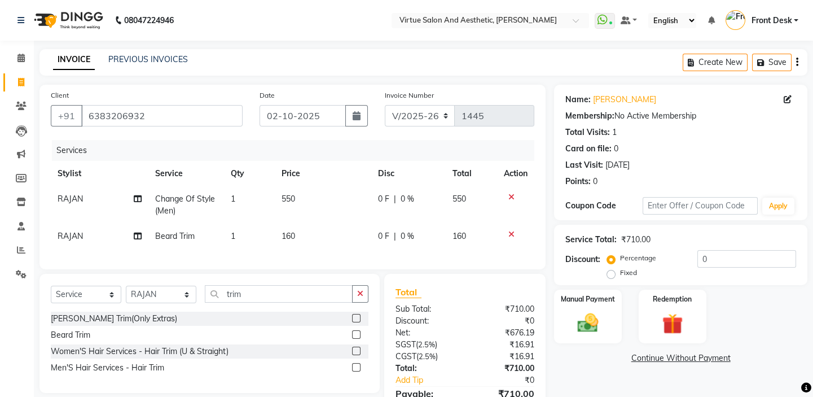
drag, startPoint x: 313, startPoint y: 246, endPoint x: 316, endPoint y: 259, distance: 13.4
click at [315, 246] on td "160" at bounding box center [323, 236] width 97 height 25
select select "59059"
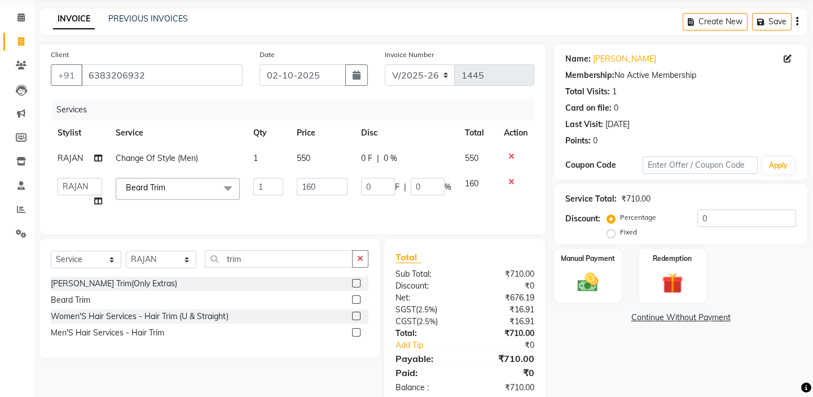
scroll to position [73, 0]
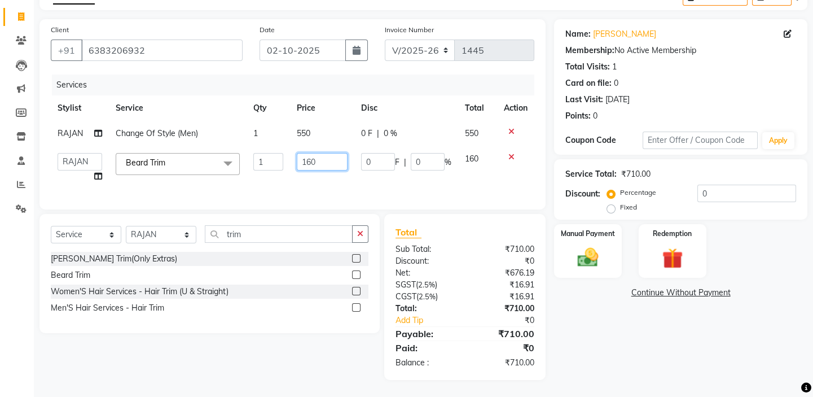
click at [321, 160] on input "160" at bounding box center [322, 161] width 51 height 17
type input "150"
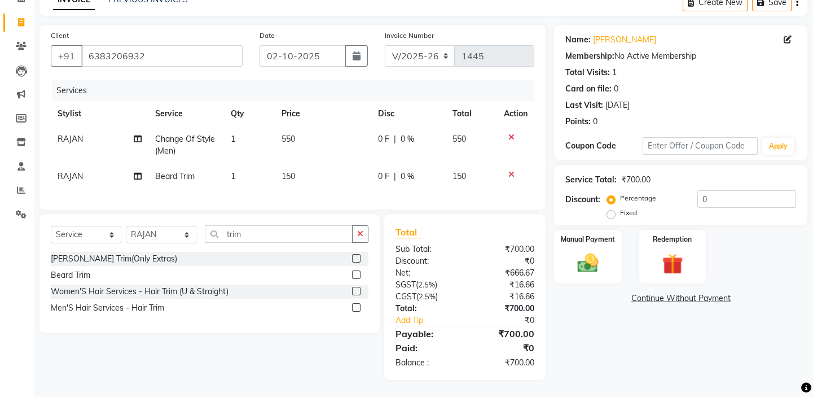
scroll to position [68, 0]
click at [338, 182] on div "Services Stylist Service Qty Price Disc Total Action RAJAN Change Of Style (Men…" at bounding box center [293, 139] width 484 height 118
drag, startPoint x: 556, startPoint y: 253, endPoint x: 544, endPoint y: 244, distance: 15.4
click at [557, 254] on div "Manual Payment" at bounding box center [588, 257] width 68 height 54
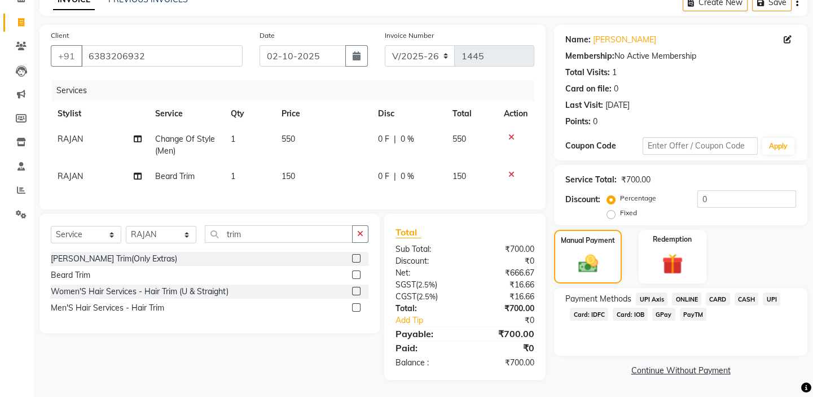
click at [743, 294] on span "CASH" at bounding box center [747, 298] width 24 height 13
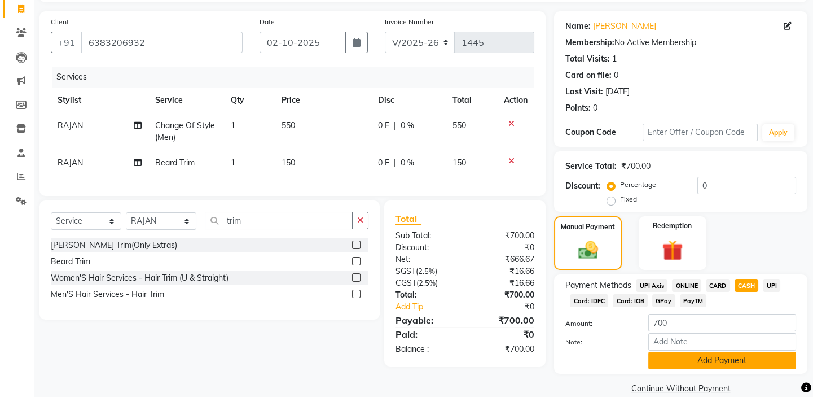
click at [728, 359] on button "Add Payment" at bounding box center [723, 360] width 148 height 17
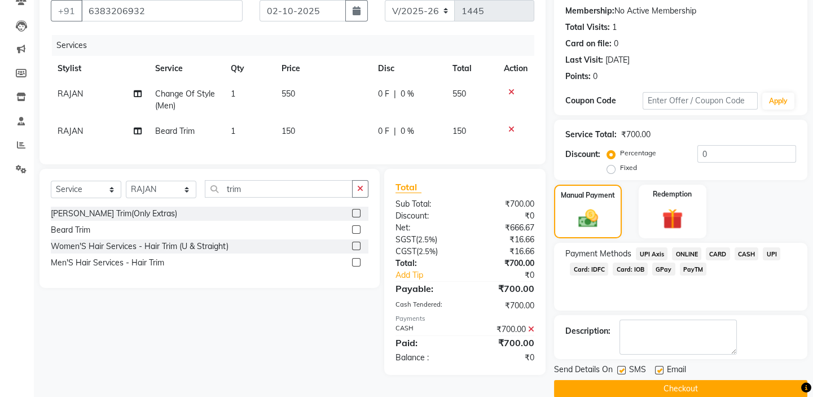
scroll to position [122, 0]
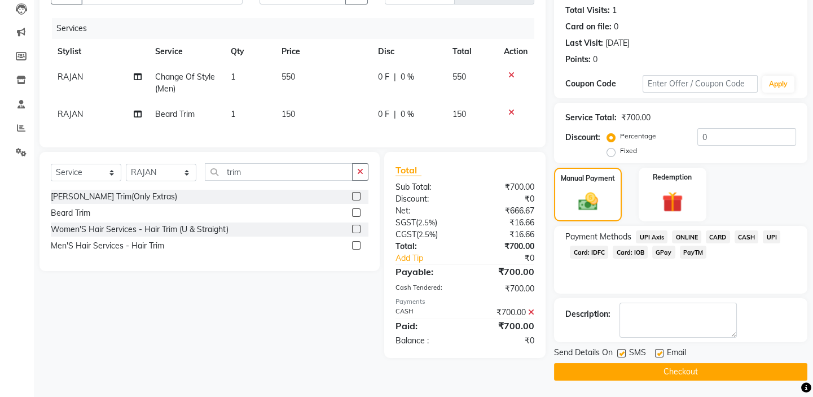
click at [711, 373] on button "Checkout" at bounding box center [680, 371] width 253 height 17
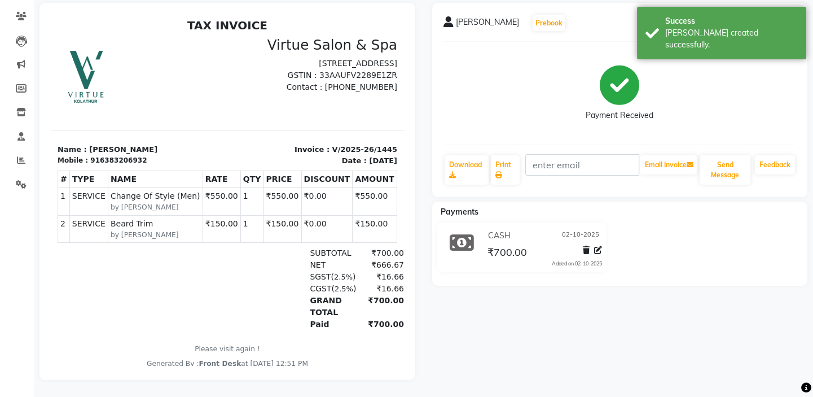
drag, startPoint x: 394, startPoint y: 310, endPoint x: 463, endPoint y: 273, distance: 78.3
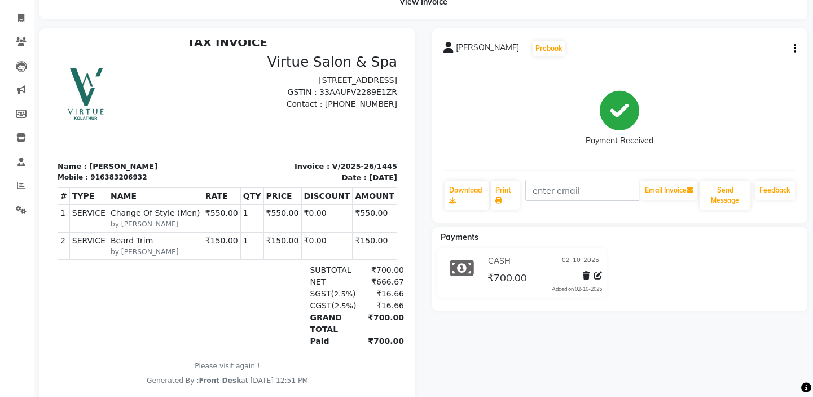
scroll to position [9, 0]
drag, startPoint x: 365, startPoint y: 339, endPoint x: 395, endPoint y: 331, distance: 30.9
click at [381, 339] on div "₹700.00" at bounding box center [379, 341] width 50 height 12
click at [382, 348] on div "TAX INVOICE Virtue Salon & Spa [STREET_ADDRESS] GSTIN : 33AAUFV2289E1ZR Name : …" at bounding box center [227, 211] width 353 height 351
drag, startPoint x: 384, startPoint y: 338, endPoint x: 388, endPoint y: 342, distance: 6.0
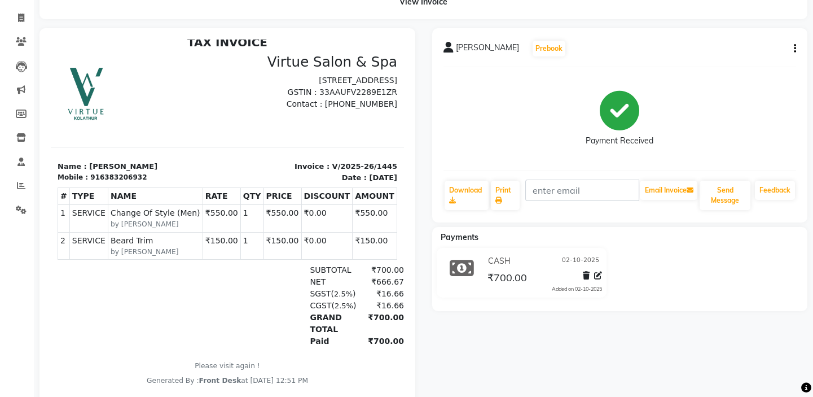
click at [388, 342] on html "TAX INVOICE Virtue Salon & Spa [STREET_ADDRESS] GSTIN : 33AAUFV2289E1ZR Name : …" at bounding box center [227, 211] width 353 height 360
drag, startPoint x: 379, startPoint y: 339, endPoint x: 388, endPoint y: 342, distance: 10.2
click at [388, 342] on html "TAX INVOICE Virtue Salon & Spa [STREET_ADDRESS] GSTIN : 33AAUFV2289E1ZR Name : …" at bounding box center [227, 211] width 353 height 360
drag, startPoint x: 355, startPoint y: 338, endPoint x: 392, endPoint y: 343, distance: 37.0
click at [392, 343] on html "TAX INVOICE Virtue Salon & Spa [STREET_ADDRESS] GSTIN : 33AAUFV2289E1ZR Name : …" at bounding box center [227, 211] width 353 height 360
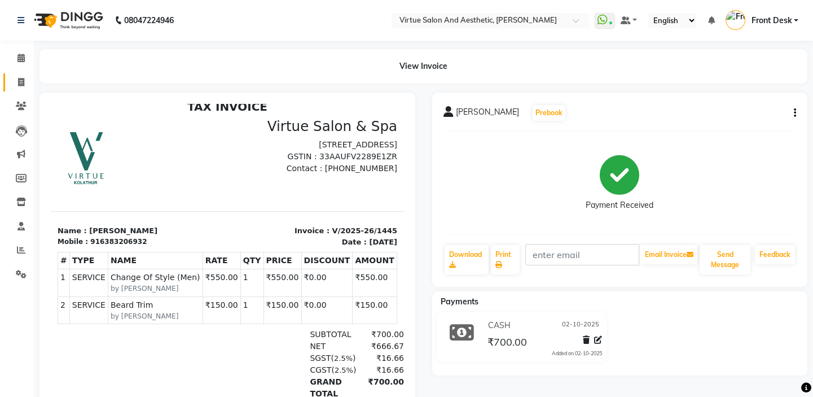
click at [23, 89] on link "Invoice" at bounding box center [16, 82] width 27 height 19
select select "7053"
select select "service"
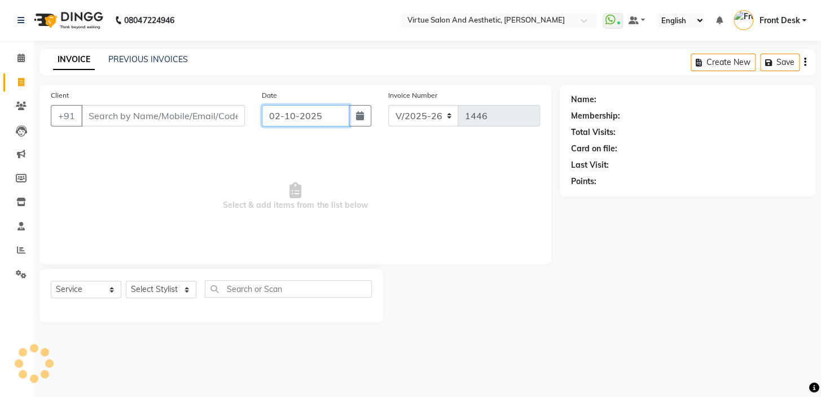
click at [279, 118] on input "02-10-2025" at bounding box center [305, 115] width 87 height 21
select select "10"
select select "2025"
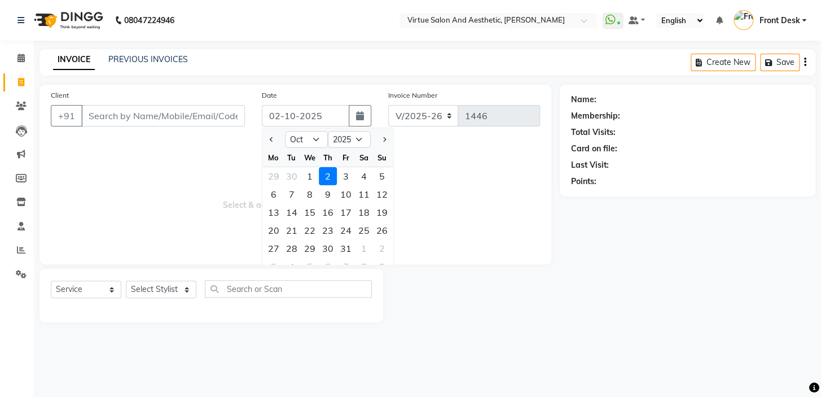
click at [313, 185] on div "8" at bounding box center [310, 194] width 18 height 18
type input "[DATE]"
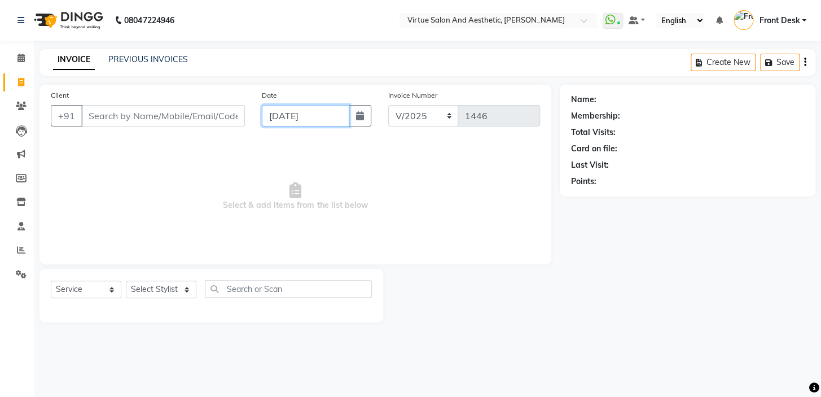
click at [274, 113] on input "[DATE]" at bounding box center [305, 115] width 87 height 21
select select "10"
select select "2025"
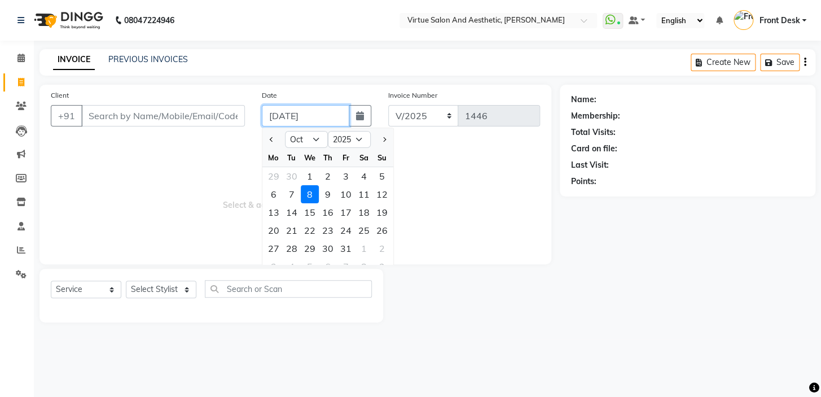
click at [277, 118] on input "[DATE]" at bounding box center [305, 115] width 87 height 21
click at [308, 181] on div "1" at bounding box center [310, 176] width 18 height 18
type input "01-10-2025"
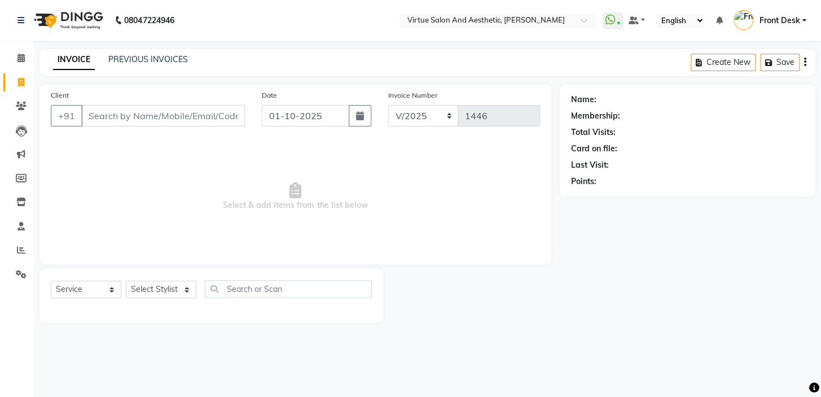
click at [294, 159] on span "Select & add items from the list below" at bounding box center [295, 196] width 489 height 113
click at [280, 119] on input "01-10-2025" at bounding box center [305, 115] width 87 height 21
select select "10"
select select "2025"
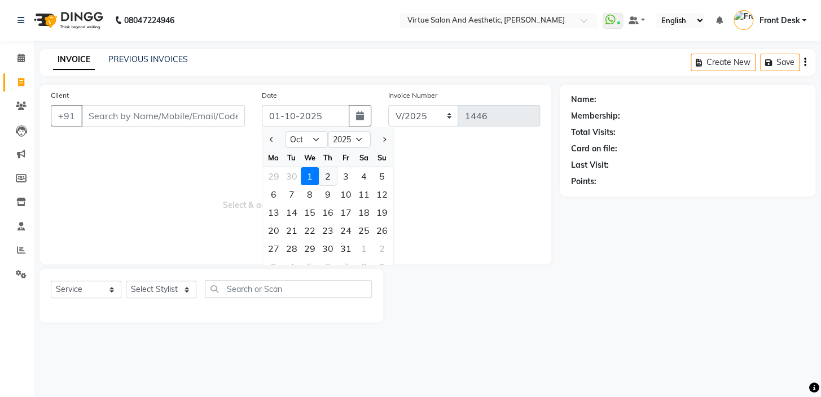
click at [323, 177] on div "2" at bounding box center [328, 176] width 18 height 18
type input "02-10-2025"
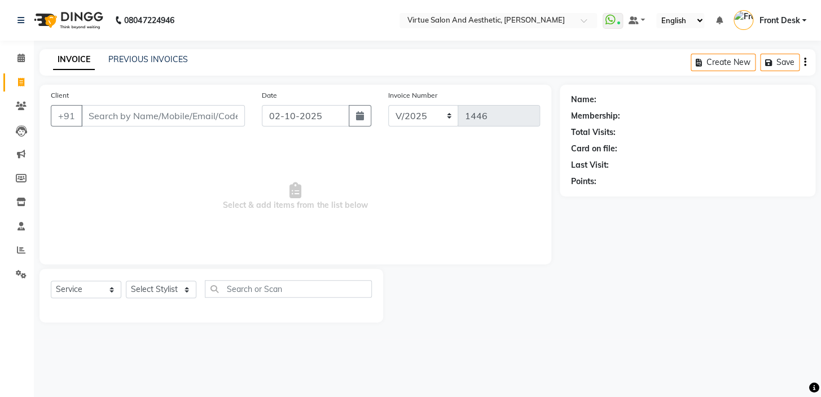
click at [265, 173] on span "Select & add items from the list below" at bounding box center [295, 196] width 489 height 113
click at [165, 59] on link "PREVIOUS INVOICES" at bounding box center [148, 59] width 80 height 10
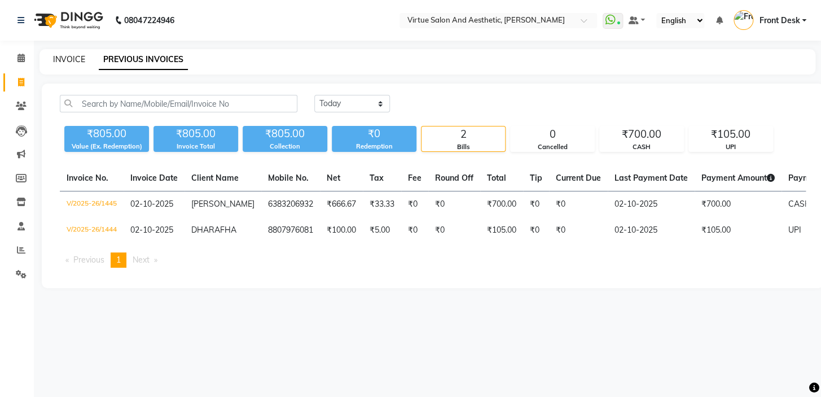
click at [73, 61] on link "INVOICE" at bounding box center [69, 59] width 32 height 10
select select "7053"
select select "service"
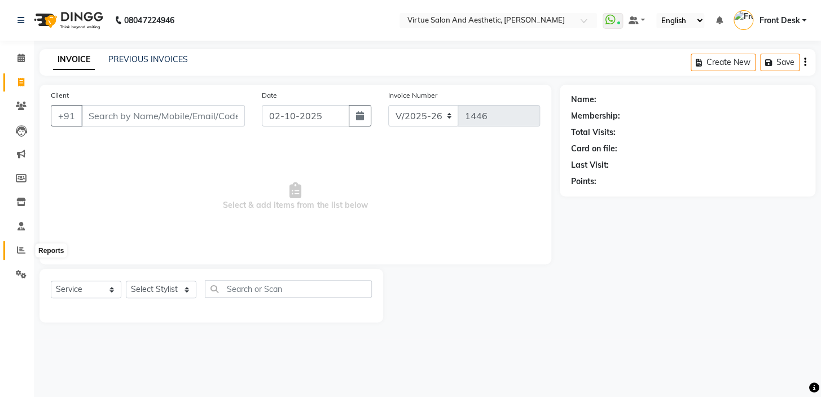
click at [23, 251] on icon at bounding box center [21, 250] width 8 height 8
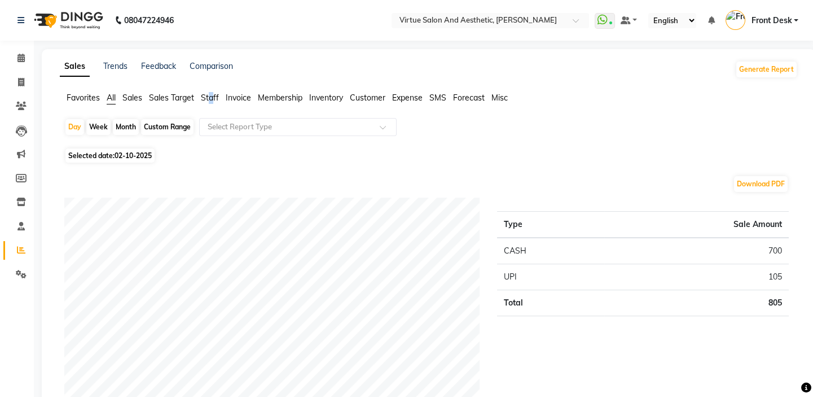
click at [212, 98] on span "Staff" at bounding box center [210, 98] width 18 height 10
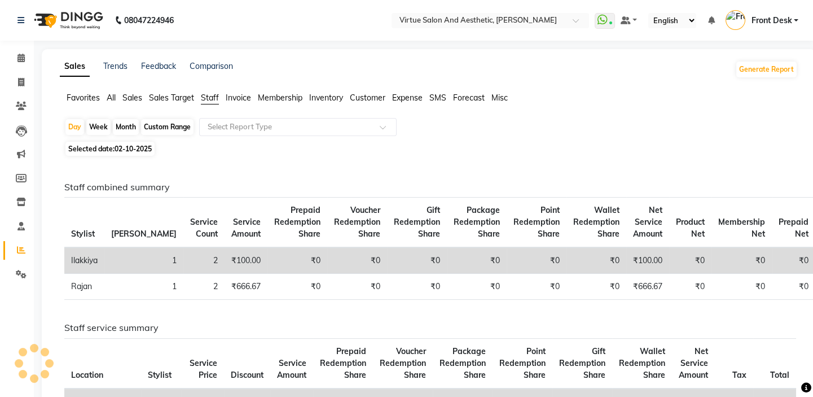
click at [170, 125] on div "Custom Range" at bounding box center [167, 127] width 52 height 16
click at [130, 144] on span "Selected date: [DATE]" at bounding box center [109, 149] width 89 height 14
select select "10"
select select "2025"
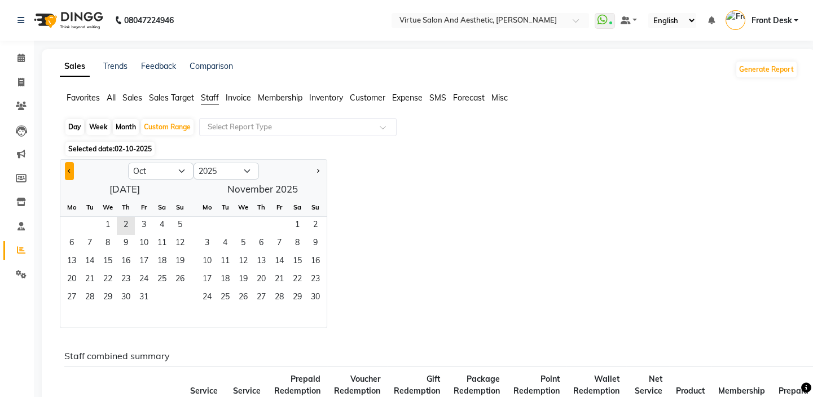
click at [73, 172] on button "Previous month" at bounding box center [69, 171] width 9 height 18
select select "9"
click at [77, 218] on span "1" at bounding box center [72, 226] width 18 height 18
click at [89, 297] on span "30" at bounding box center [90, 298] width 18 height 18
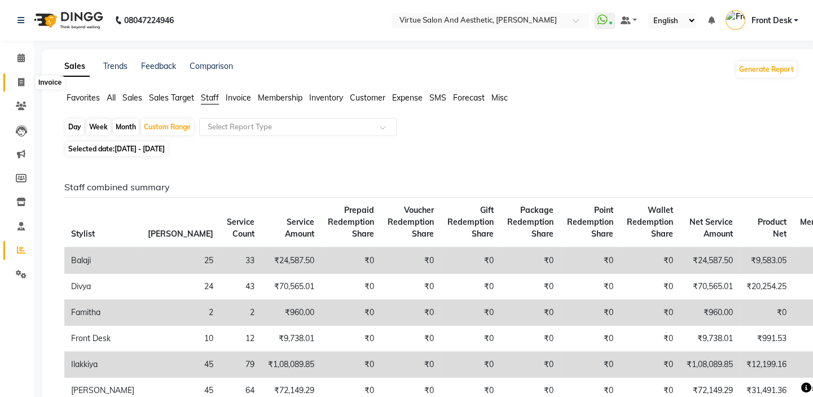
click at [21, 85] on icon at bounding box center [21, 82] width 6 height 8
select select "service"
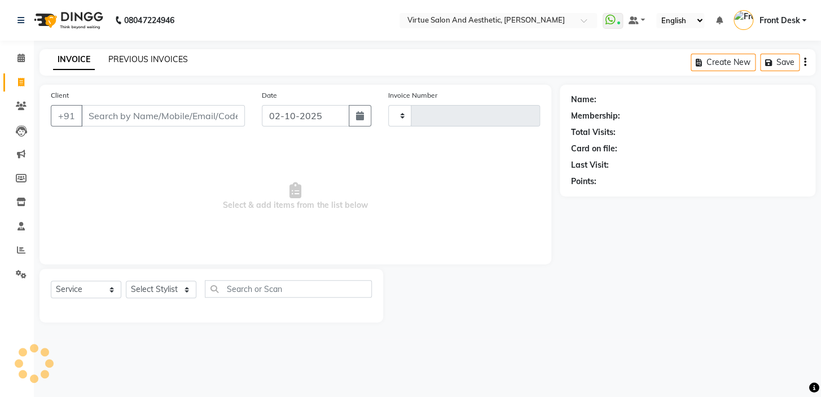
click at [160, 63] on link "PREVIOUS INVOICES" at bounding box center [148, 59] width 80 height 10
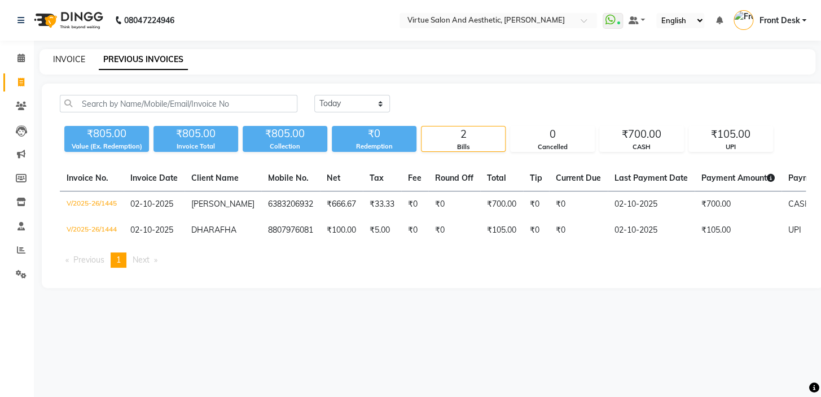
click at [75, 63] on link "INVOICE" at bounding box center [69, 59] width 32 height 10
select select "service"
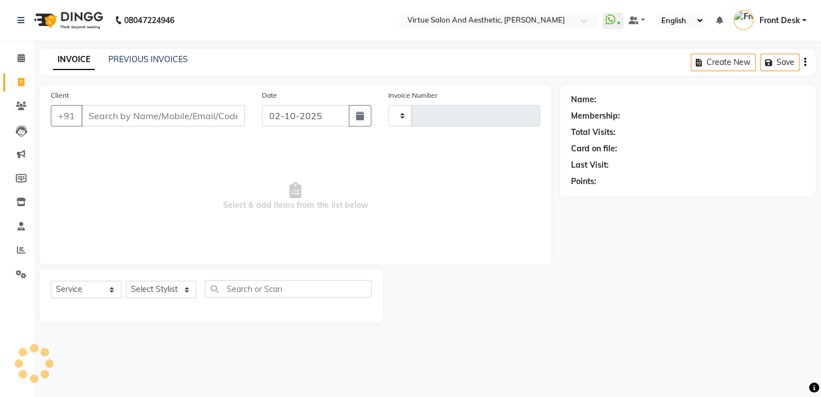
type input "1446"
select select "7053"
click at [139, 113] on input "Client" at bounding box center [163, 115] width 164 height 21
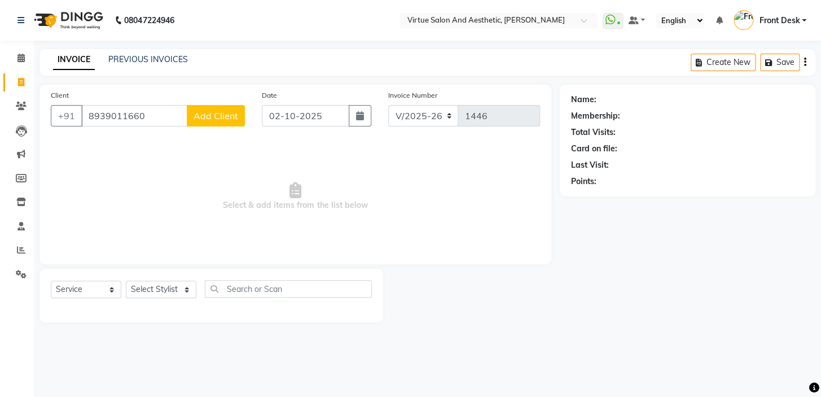
drag, startPoint x: 154, startPoint y: 115, endPoint x: 155, endPoint y: 109, distance: 5.8
click at [155, 109] on input "8939011660" at bounding box center [134, 115] width 106 height 21
type input "8"
click at [162, 58] on link "PREVIOUS INVOICES" at bounding box center [148, 59] width 80 height 10
